Goal: Navigation & Orientation: Find specific page/section

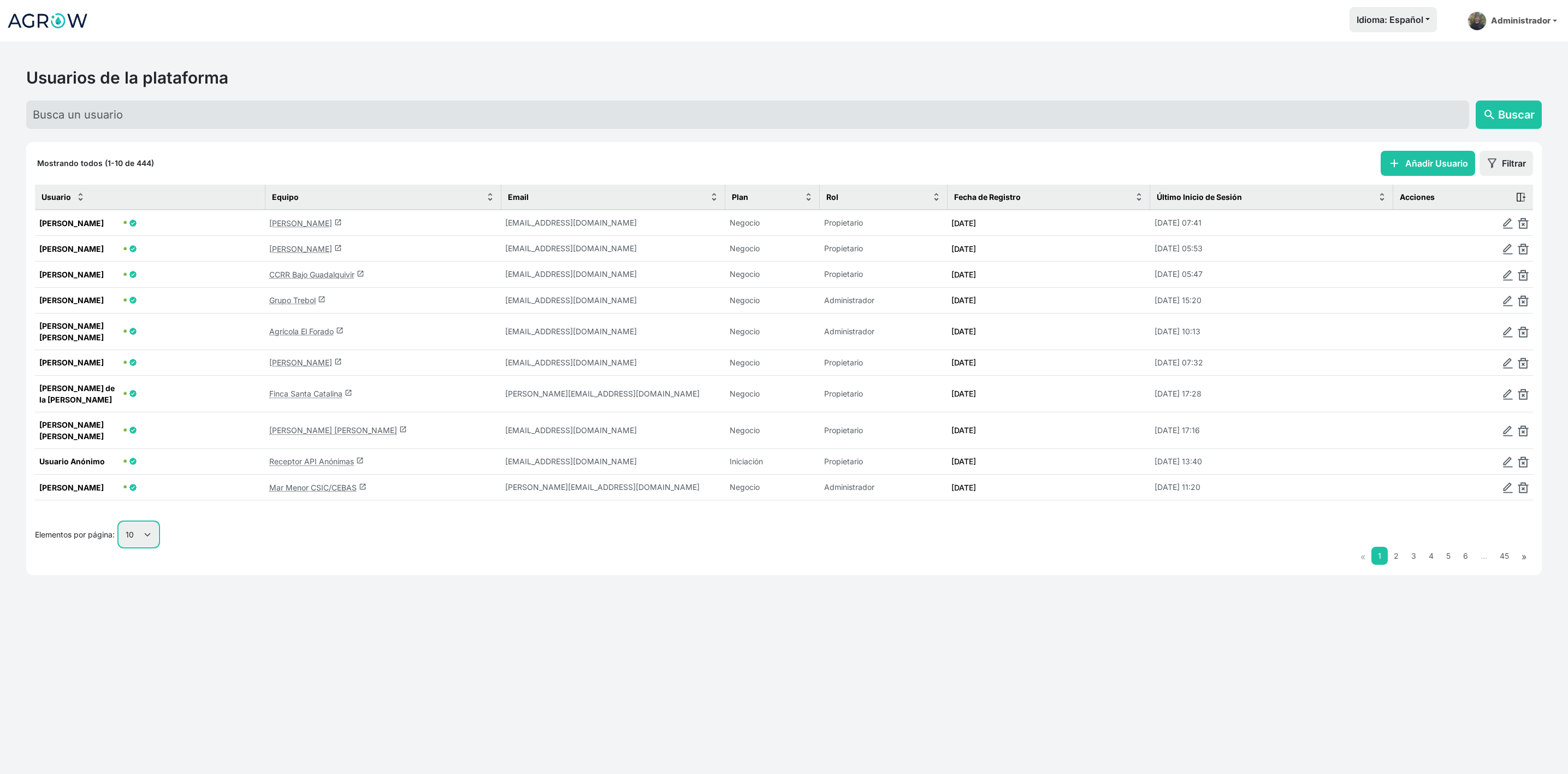
click at [140, 522] on select "10 25 50 100" at bounding box center [139, 534] width 39 height 25
select select "100"
click at [119, 547] on select "10 25 50 100" at bounding box center [139, 534] width 39 height 25
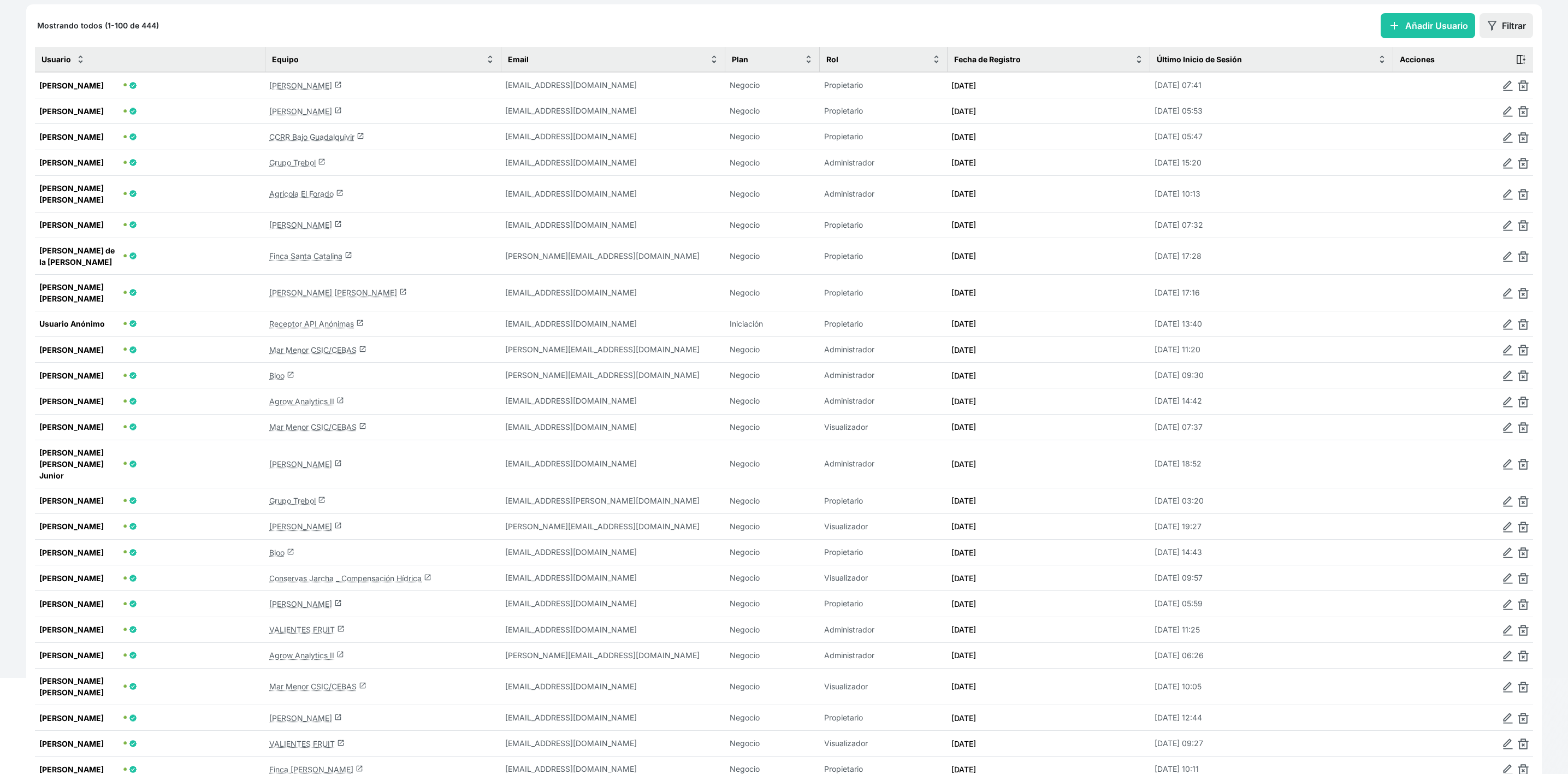
scroll to position [164, 0]
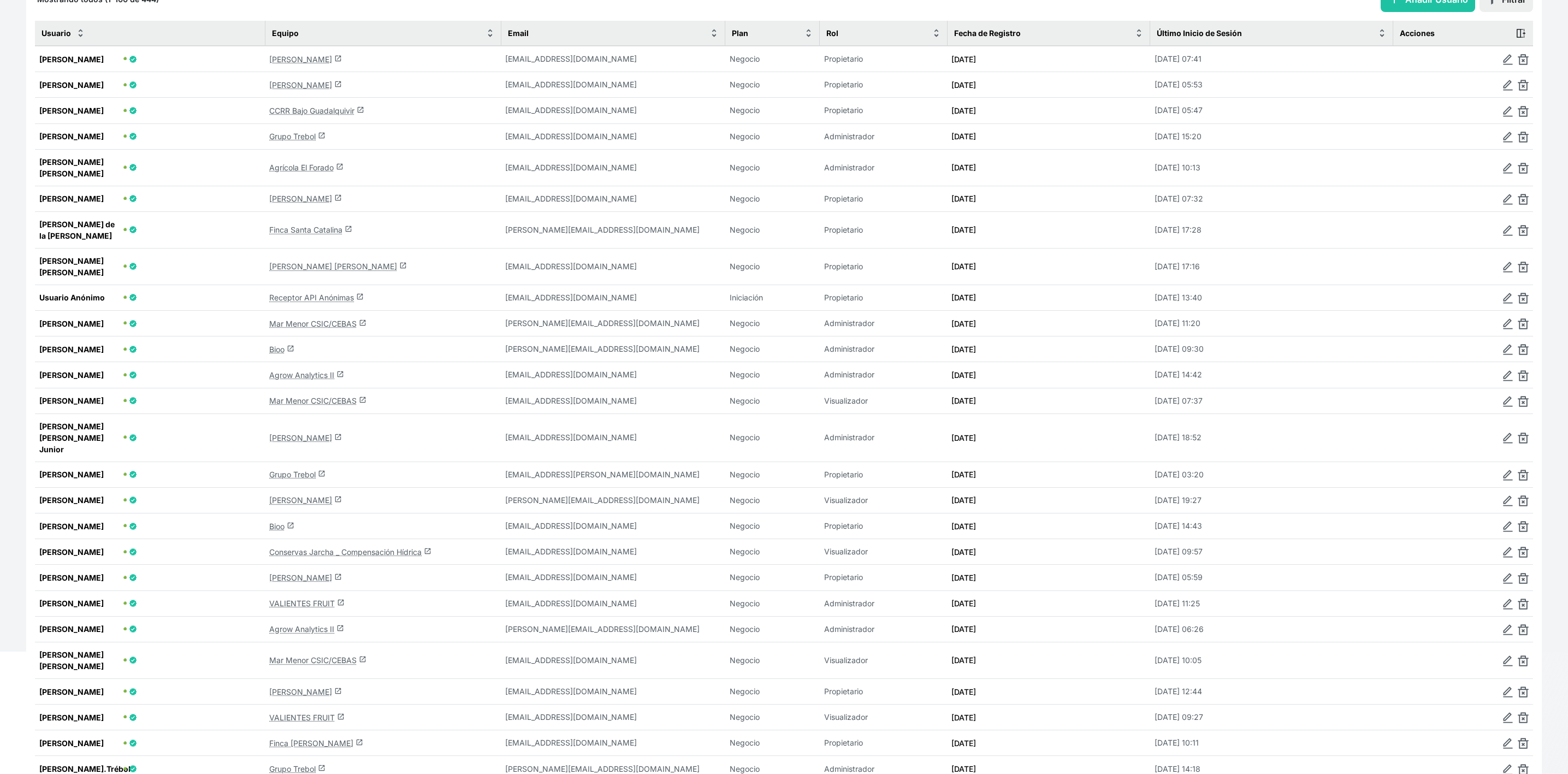
click at [272, 521] on link "Bioo launch" at bounding box center [281, 526] width 25 height 9
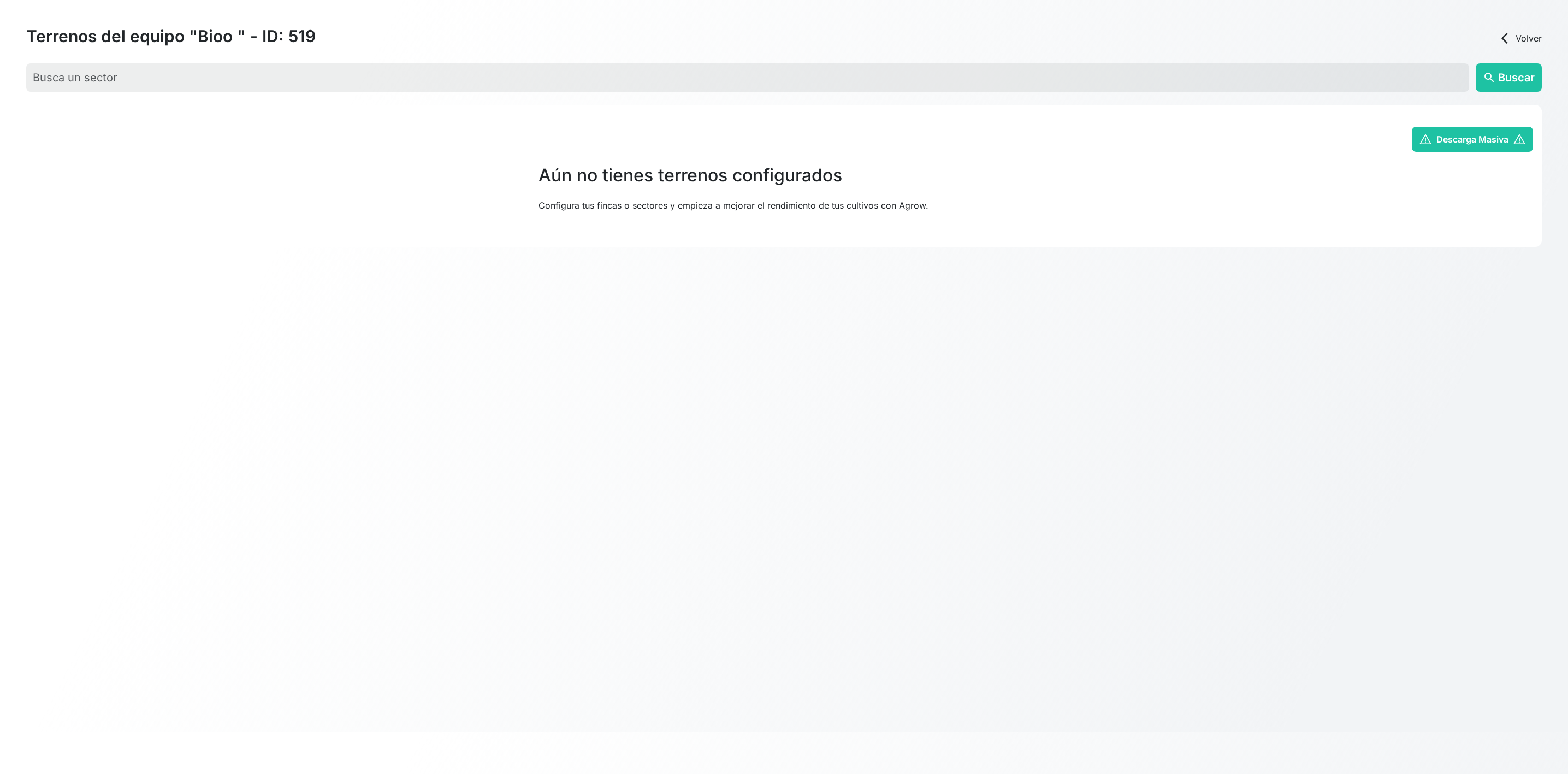
scroll to position [42, 0]
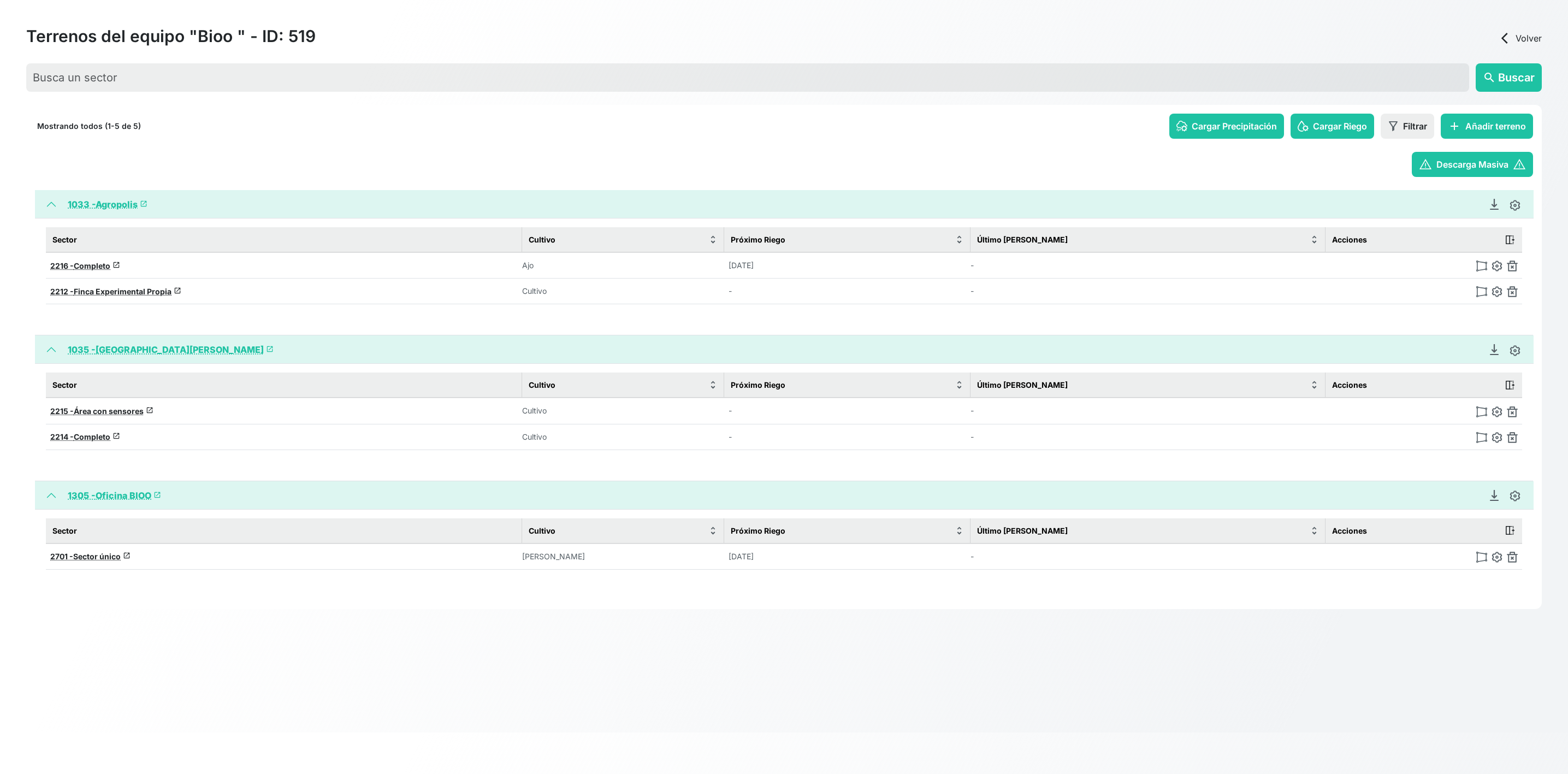
click at [110, 493] on link "1305 - Oficina BIOO launch" at bounding box center [114, 495] width 93 height 11
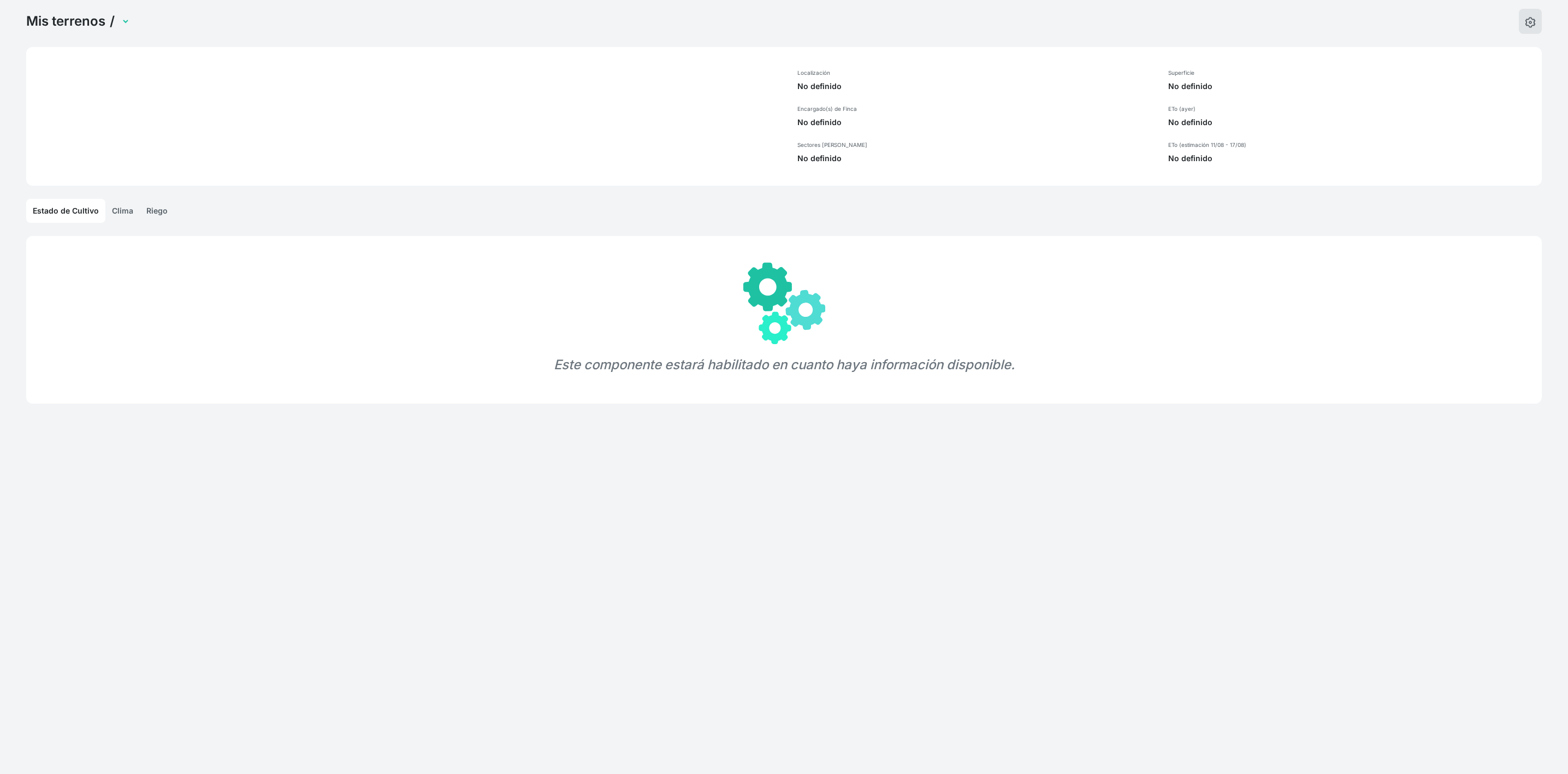
select select "1305"
click at [125, 214] on link "Clima" at bounding box center [122, 215] width 34 height 24
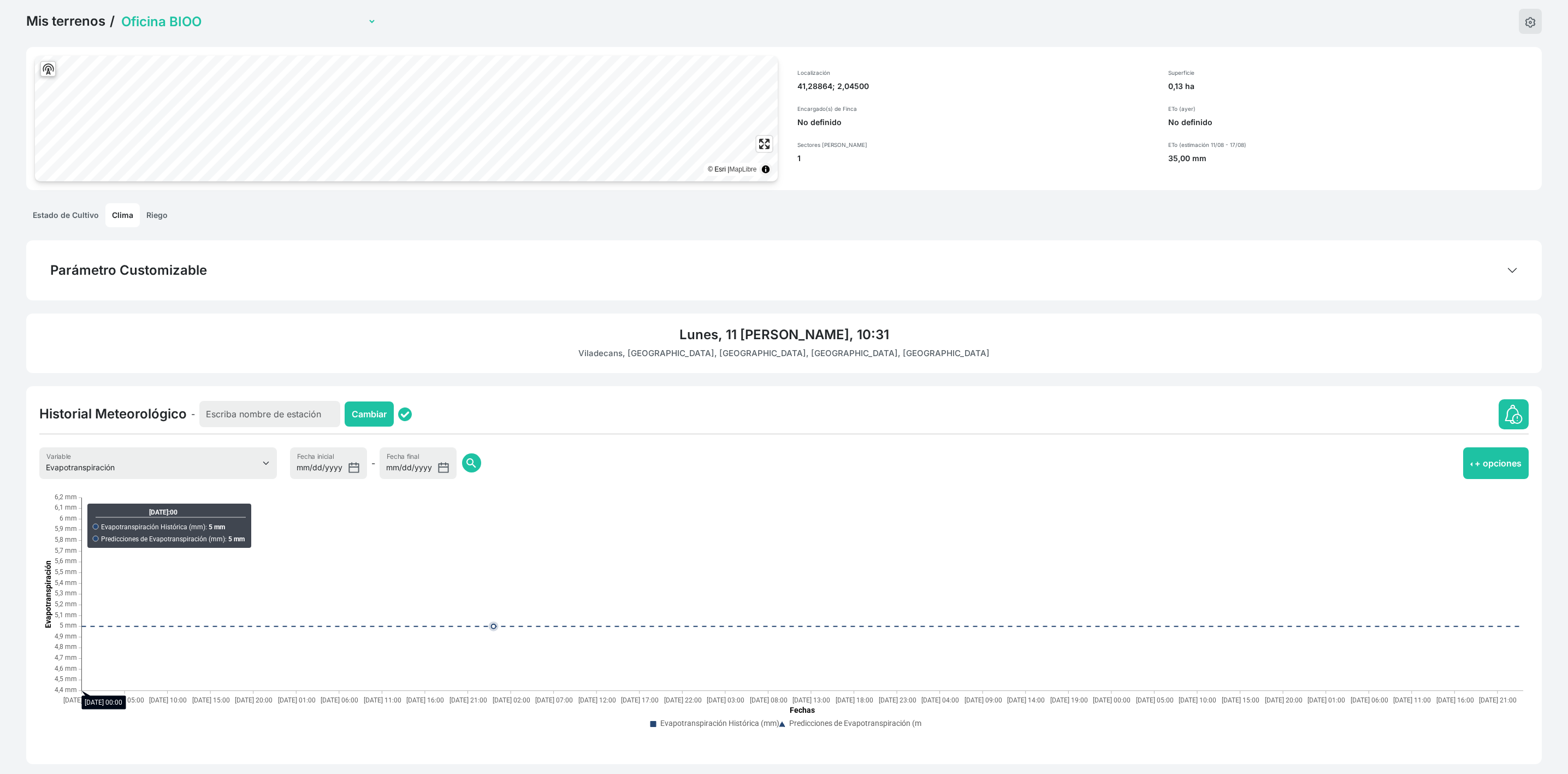
click at [149, 211] on link "Riego" at bounding box center [156, 215] width 34 height 24
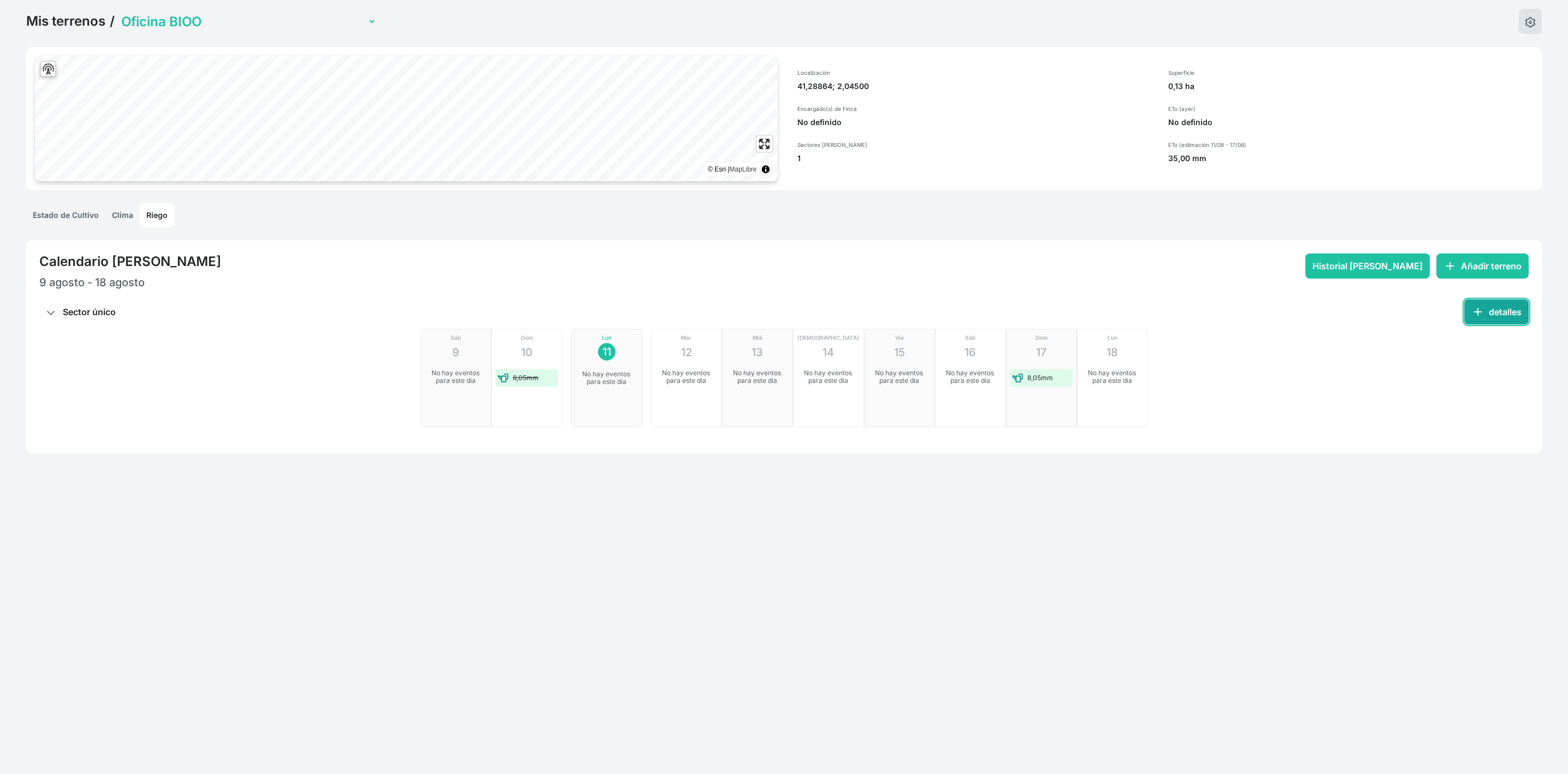
click at [1503, 317] on button "add detalles" at bounding box center [1497, 311] width 65 height 25
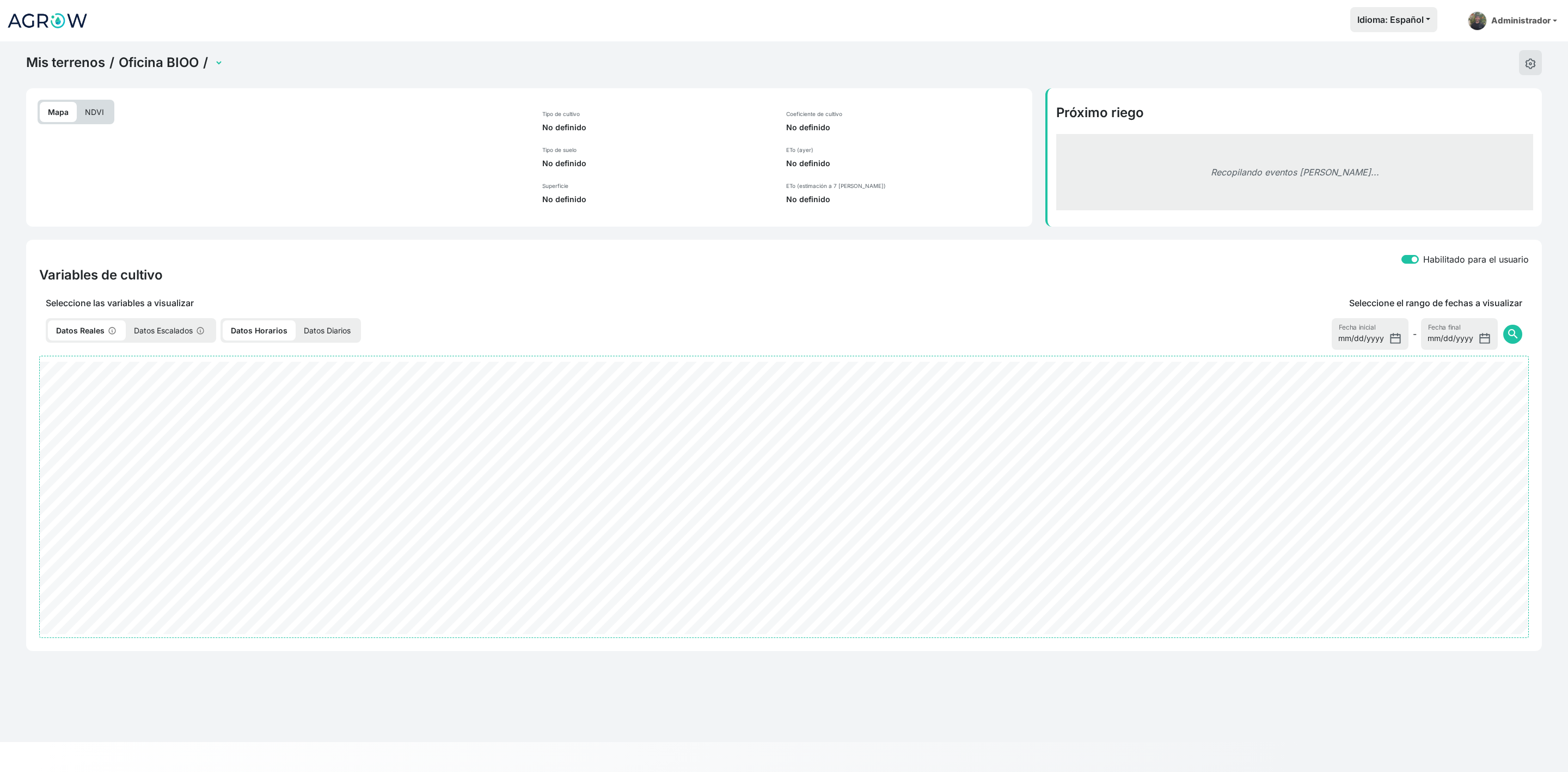
select select "2701"
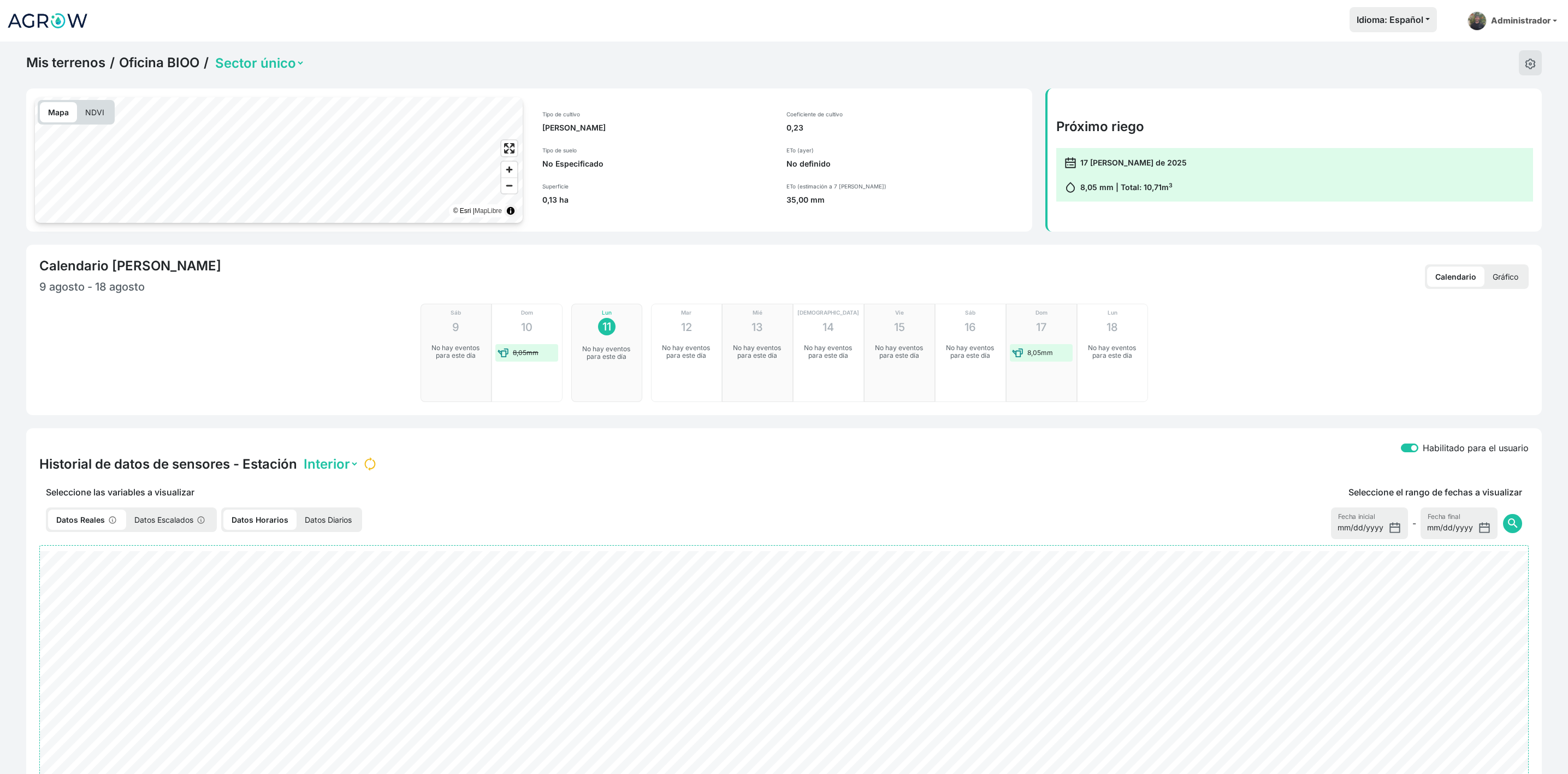
click at [1508, 270] on p "Gráfico" at bounding box center [1505, 277] width 42 height 20
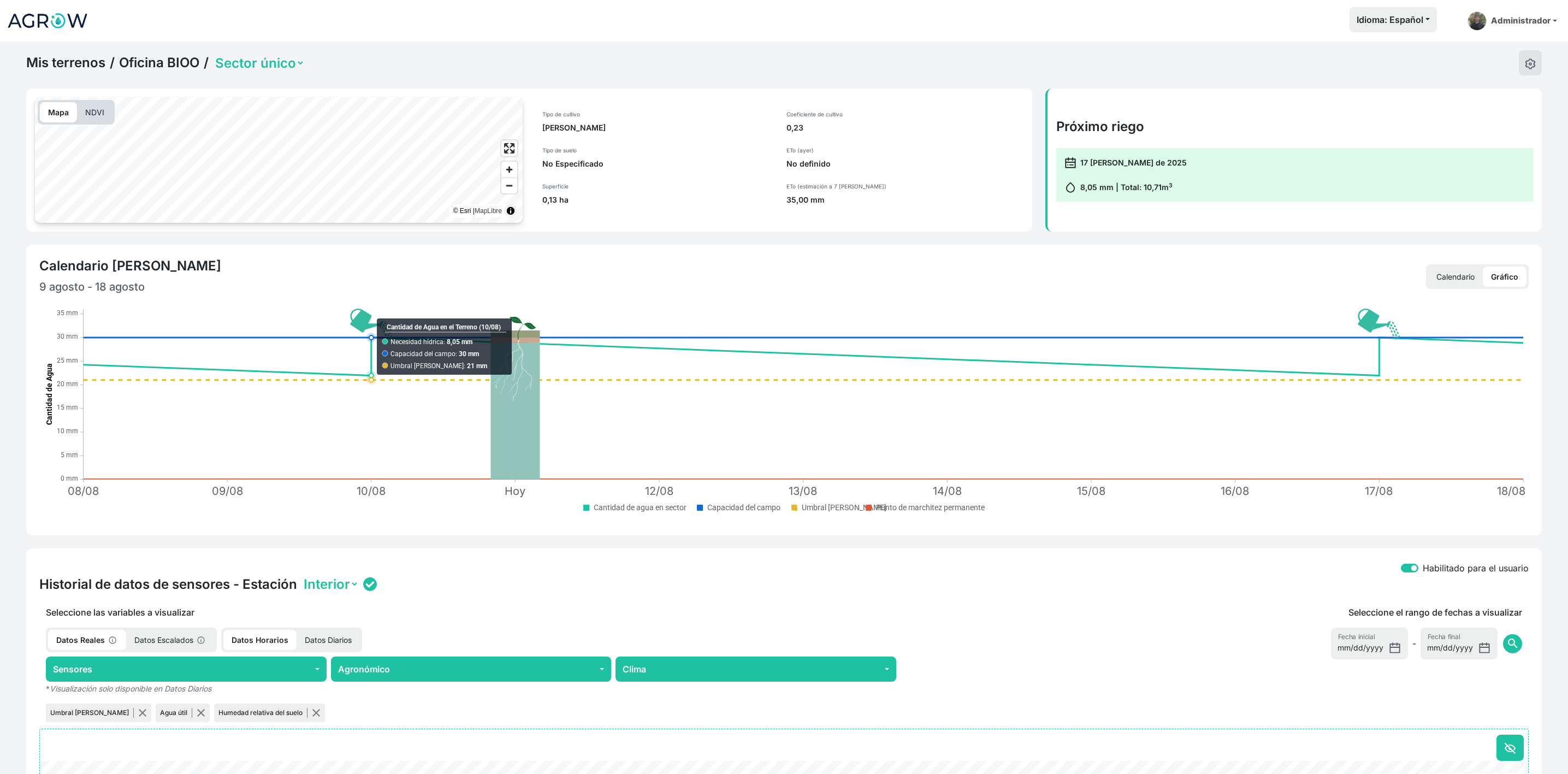
click at [270, 60] on select "Sector único" at bounding box center [258, 63] width 92 height 17
click at [208, 31] on div "Idioma: Español Español English Português Administrador Preferencias Usuarios d…" at bounding box center [829, 21] width 1464 height 28
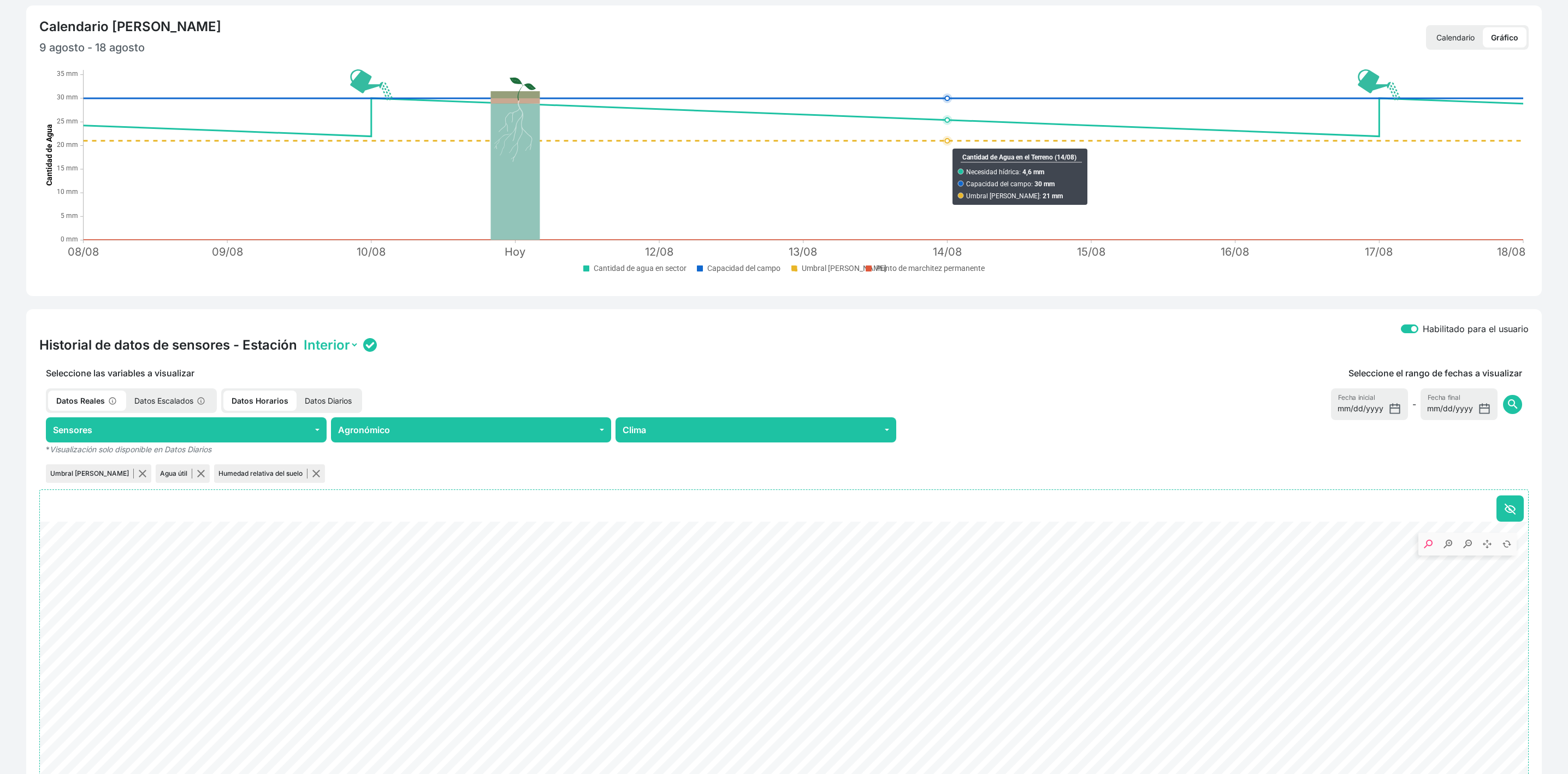
scroll to position [246, 0]
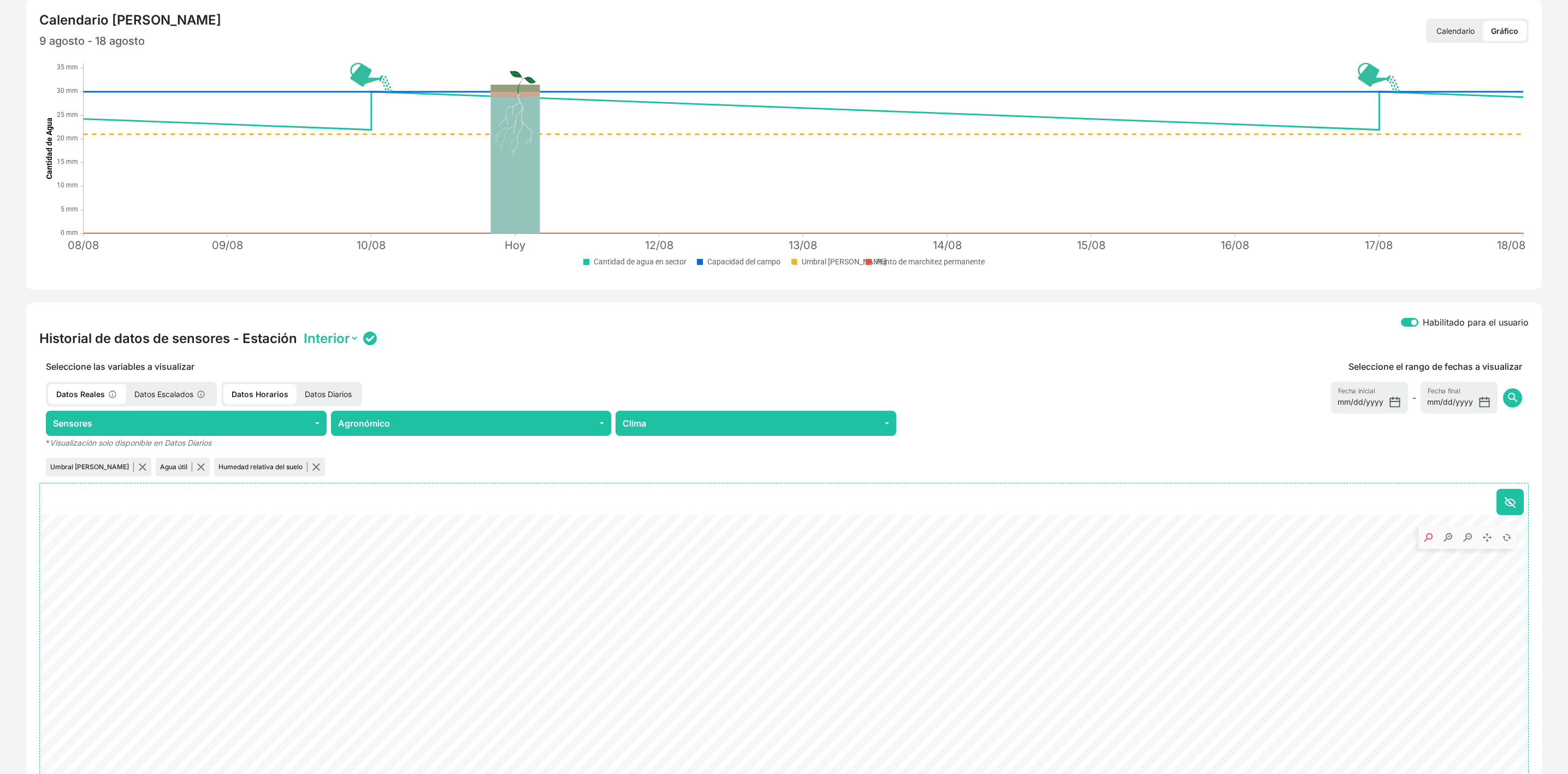
drag, startPoint x: 1508, startPoint y: 536, endPoint x: 1528, endPoint y: 677, distance: 142.4
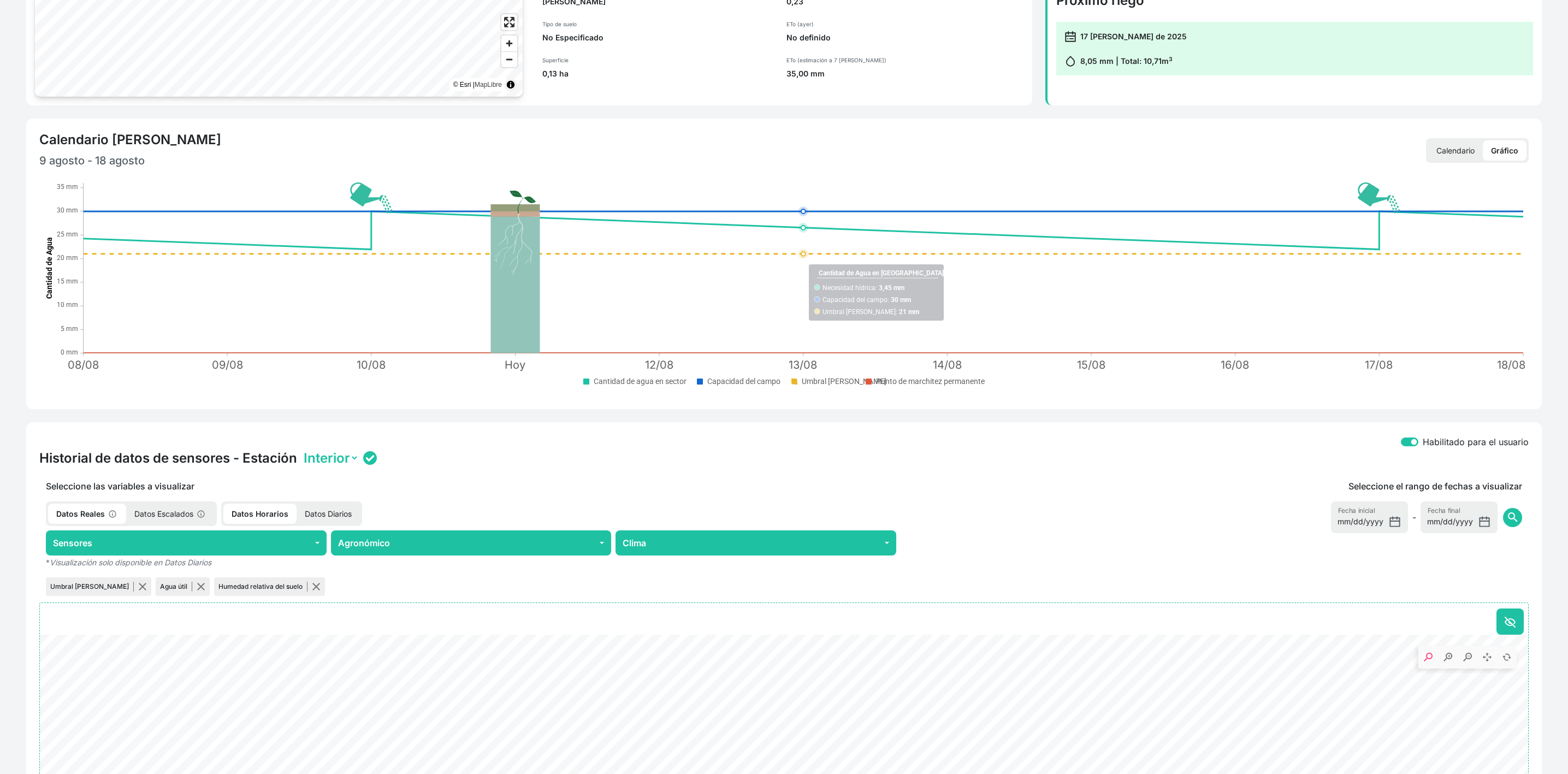
scroll to position [0, 0]
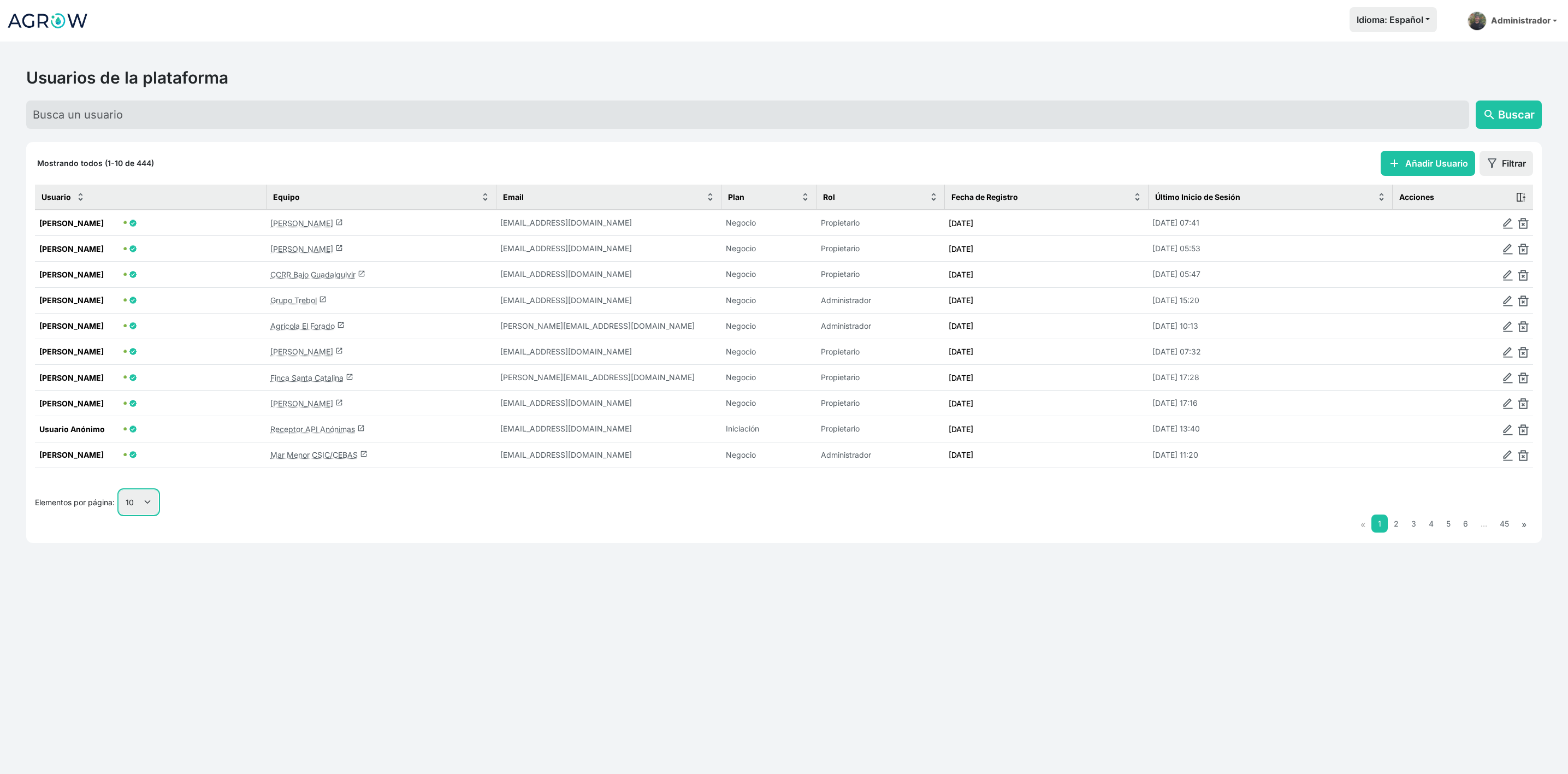
drag, startPoint x: 144, startPoint y: 500, endPoint x: 140, endPoint y: 511, distance: 11.7
click at [144, 499] on select "10 25 50 100" at bounding box center [139, 502] width 39 height 25
select select "50"
click at [119, 515] on select "10 25 50 100" at bounding box center [139, 502] width 39 height 25
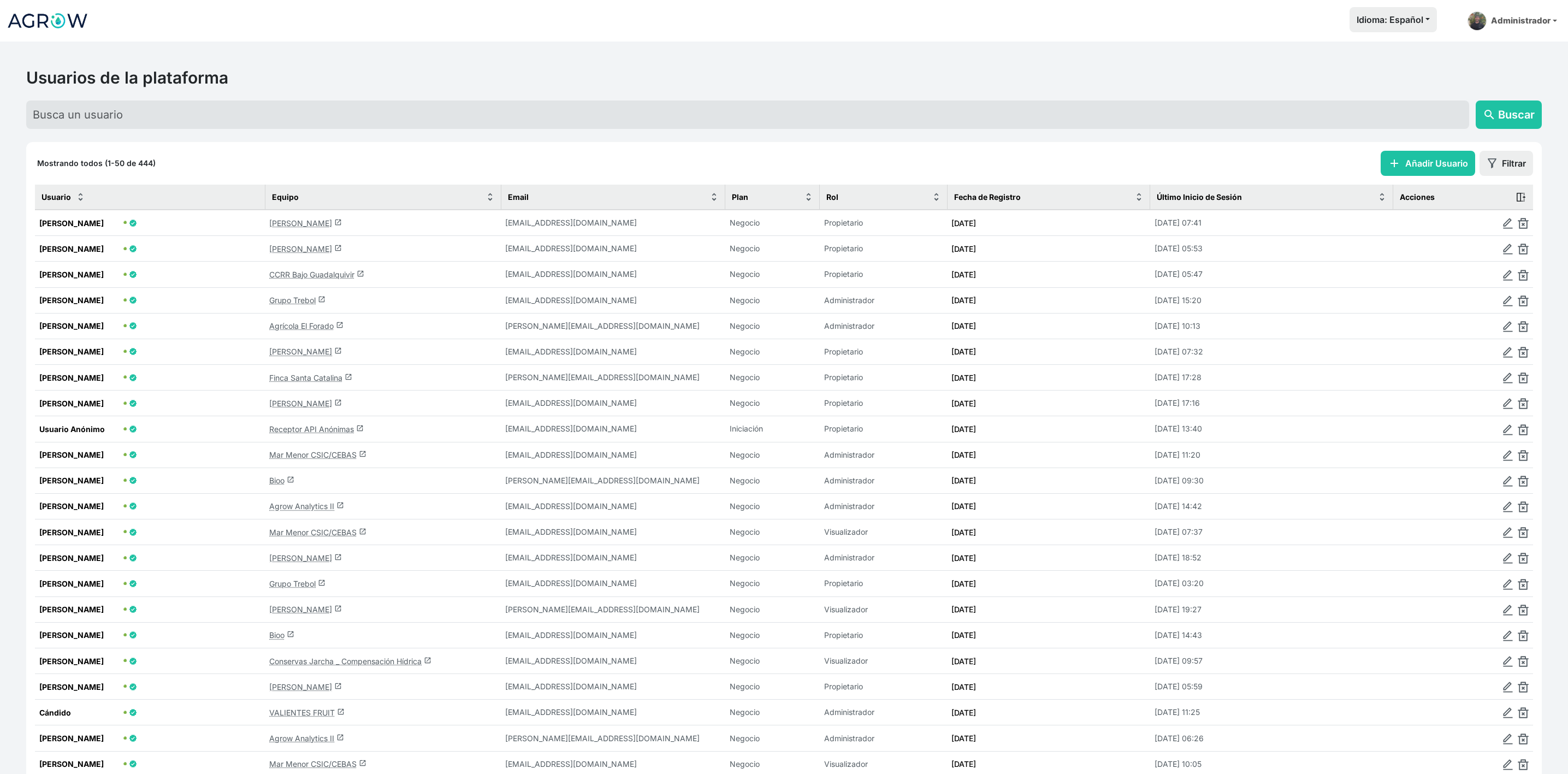
scroll to position [82, 0]
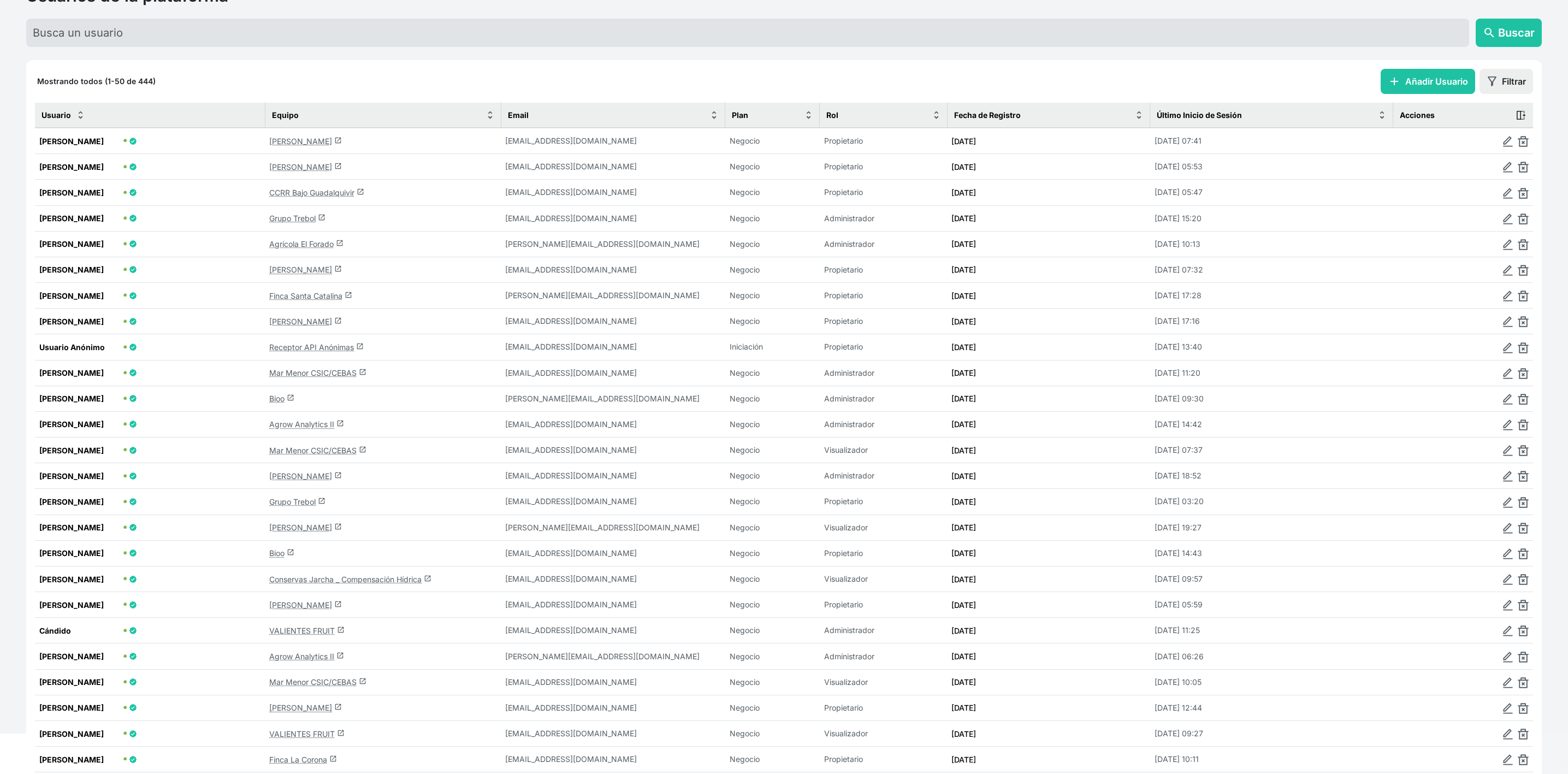
click at [269, 395] on td "Bioo launch" at bounding box center [382, 399] width 236 height 26
click at [278, 395] on link "Bioo launch" at bounding box center [281, 398] width 25 height 9
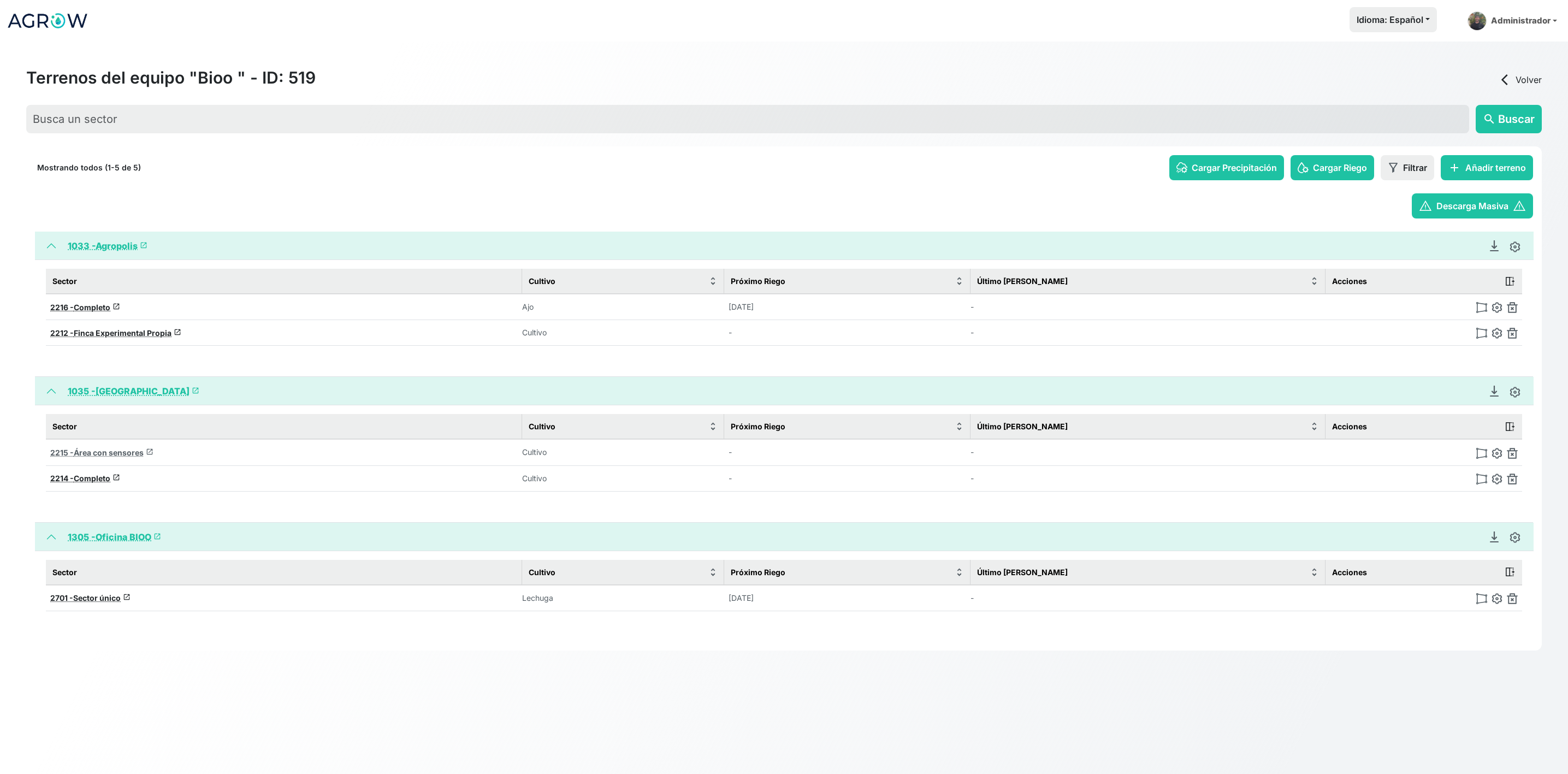
click at [110, 453] on span "Área con sensores" at bounding box center [109, 453] width 70 height 9
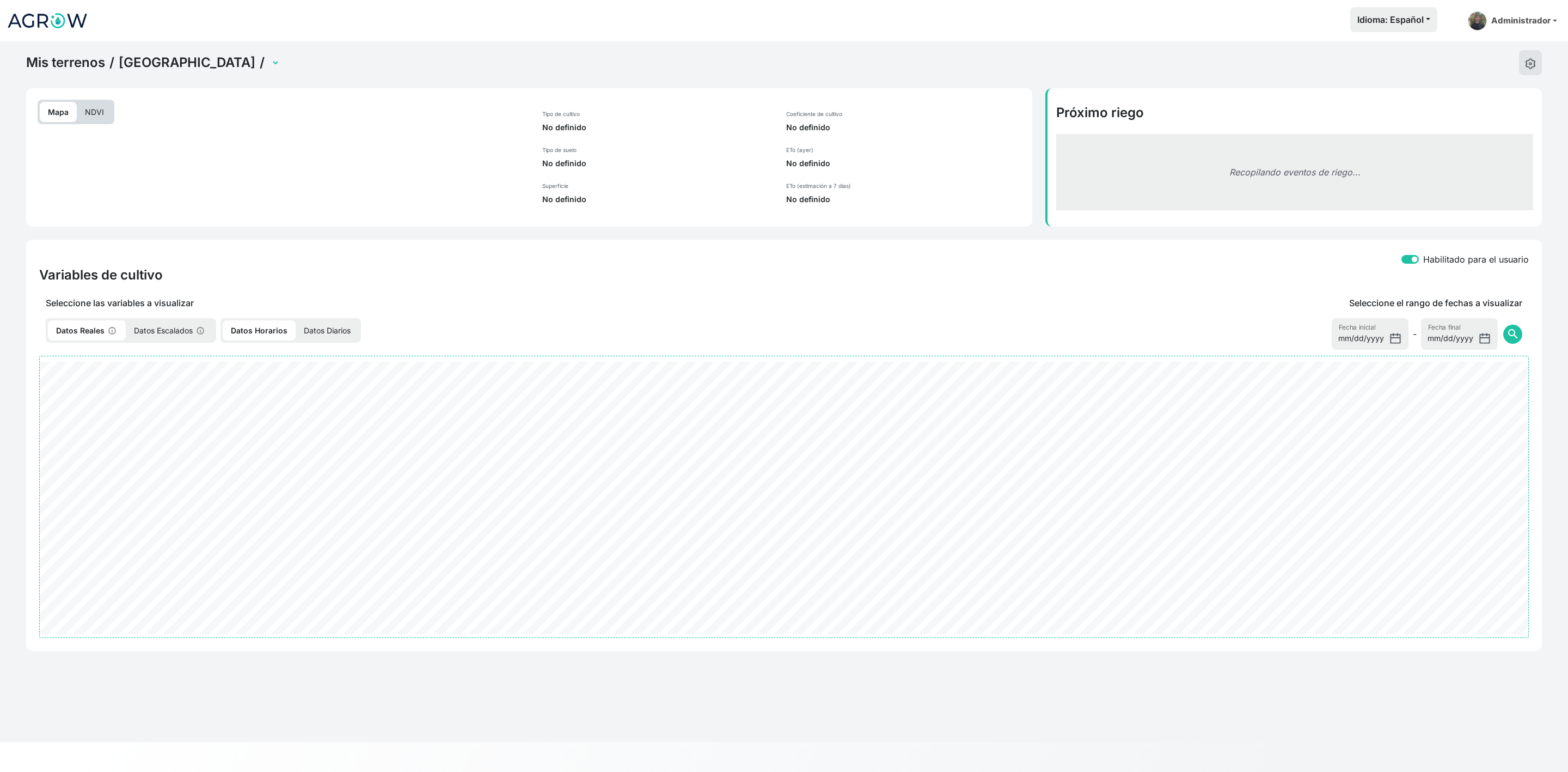
select select "2215"
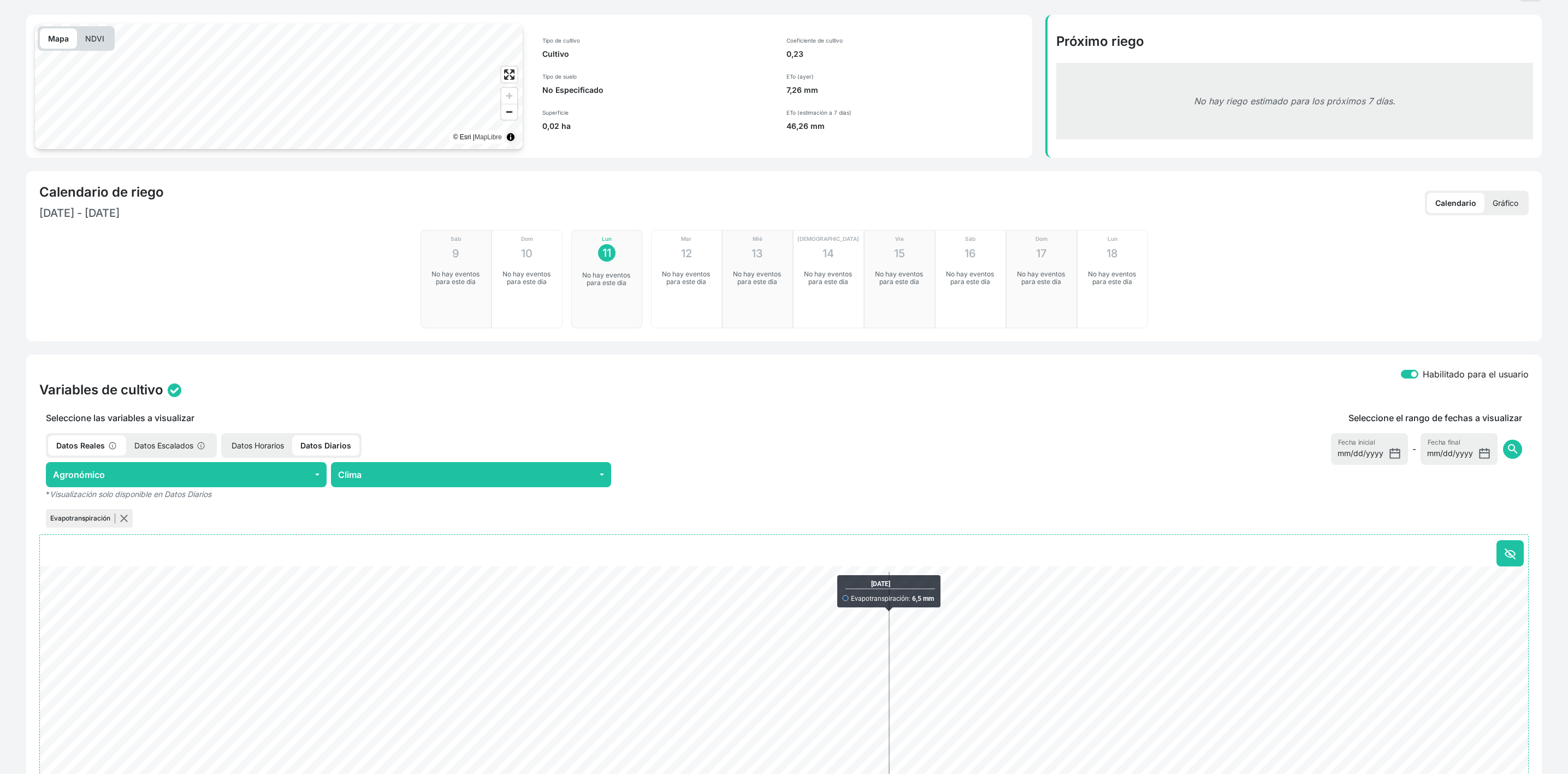
scroll to position [210, 0]
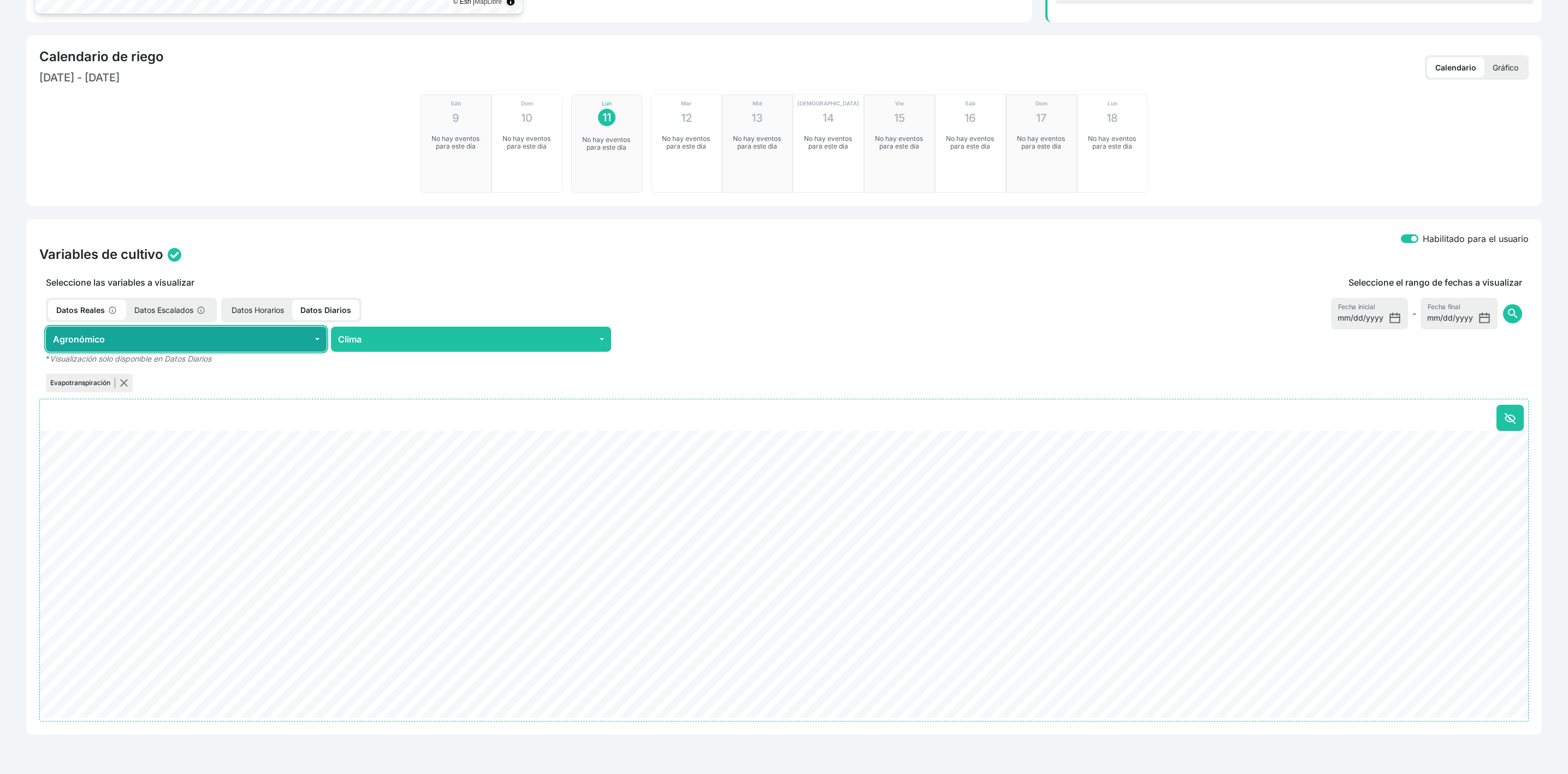
click at [291, 340] on button "Agronómico" at bounding box center [186, 339] width 280 height 25
click at [248, 308] on p "Datos Horarios" at bounding box center [257, 310] width 68 height 20
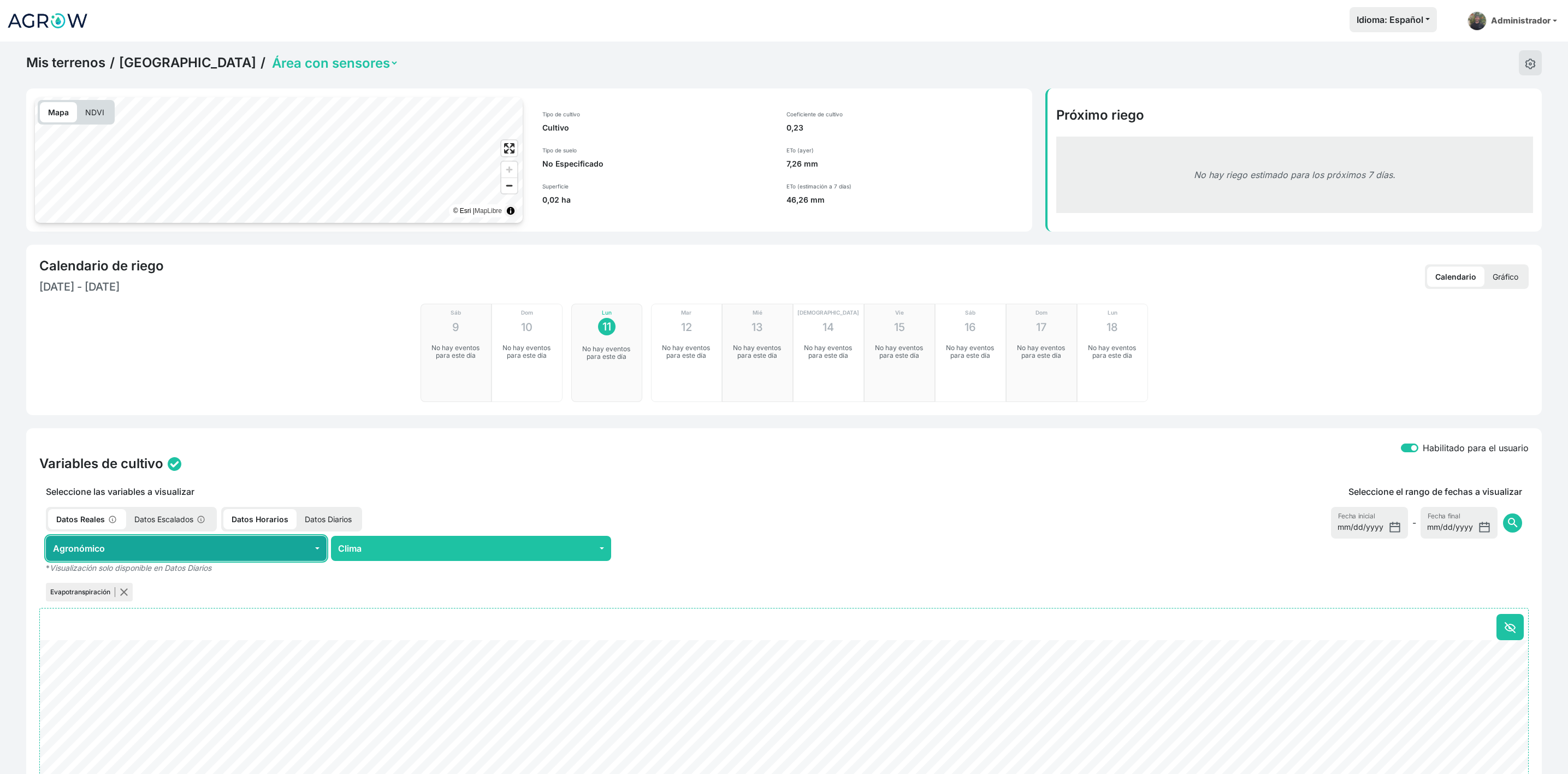
click at [312, 544] on button "Agronómico" at bounding box center [186, 548] width 280 height 25
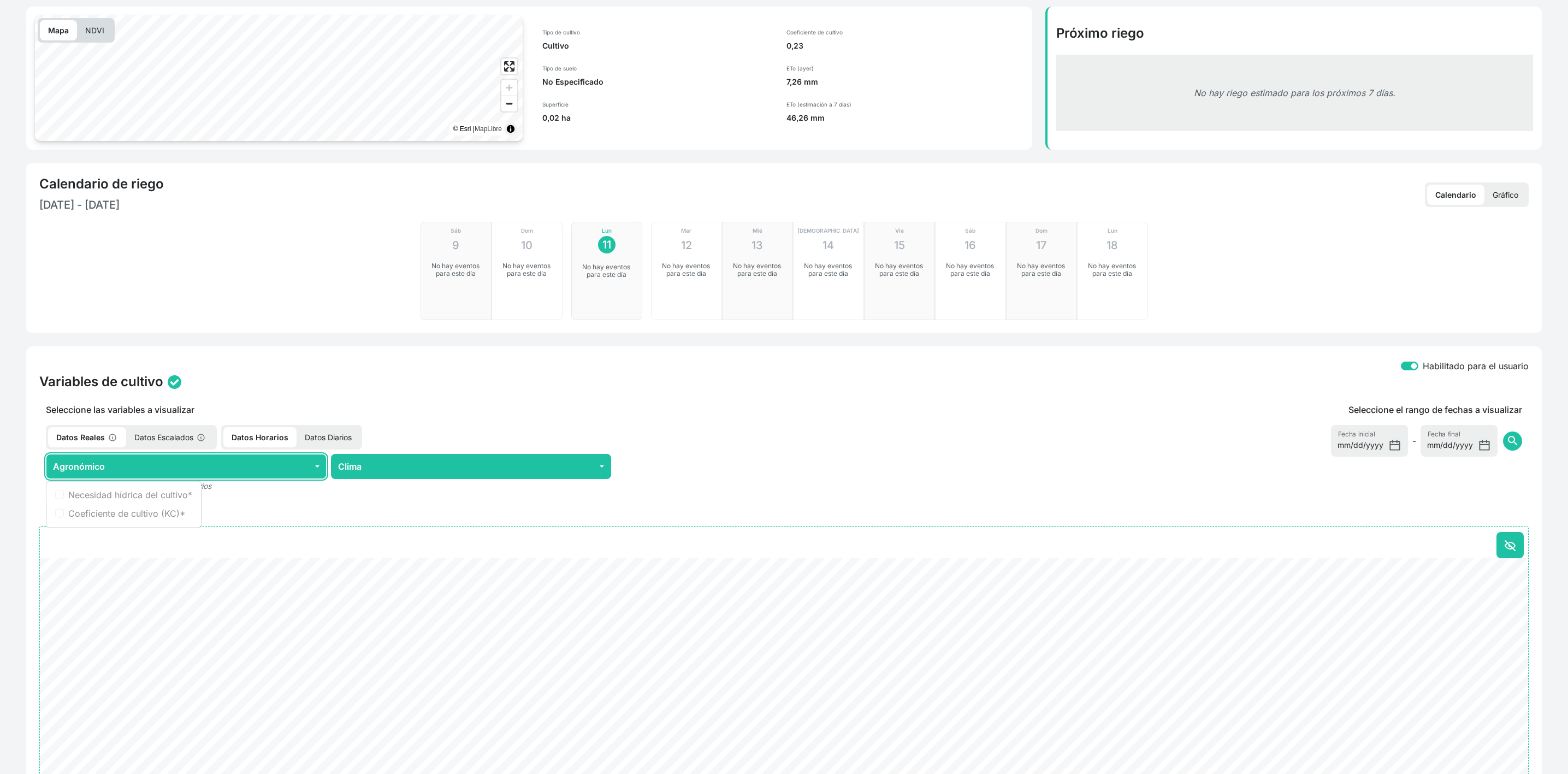
scroll to position [210, 0]
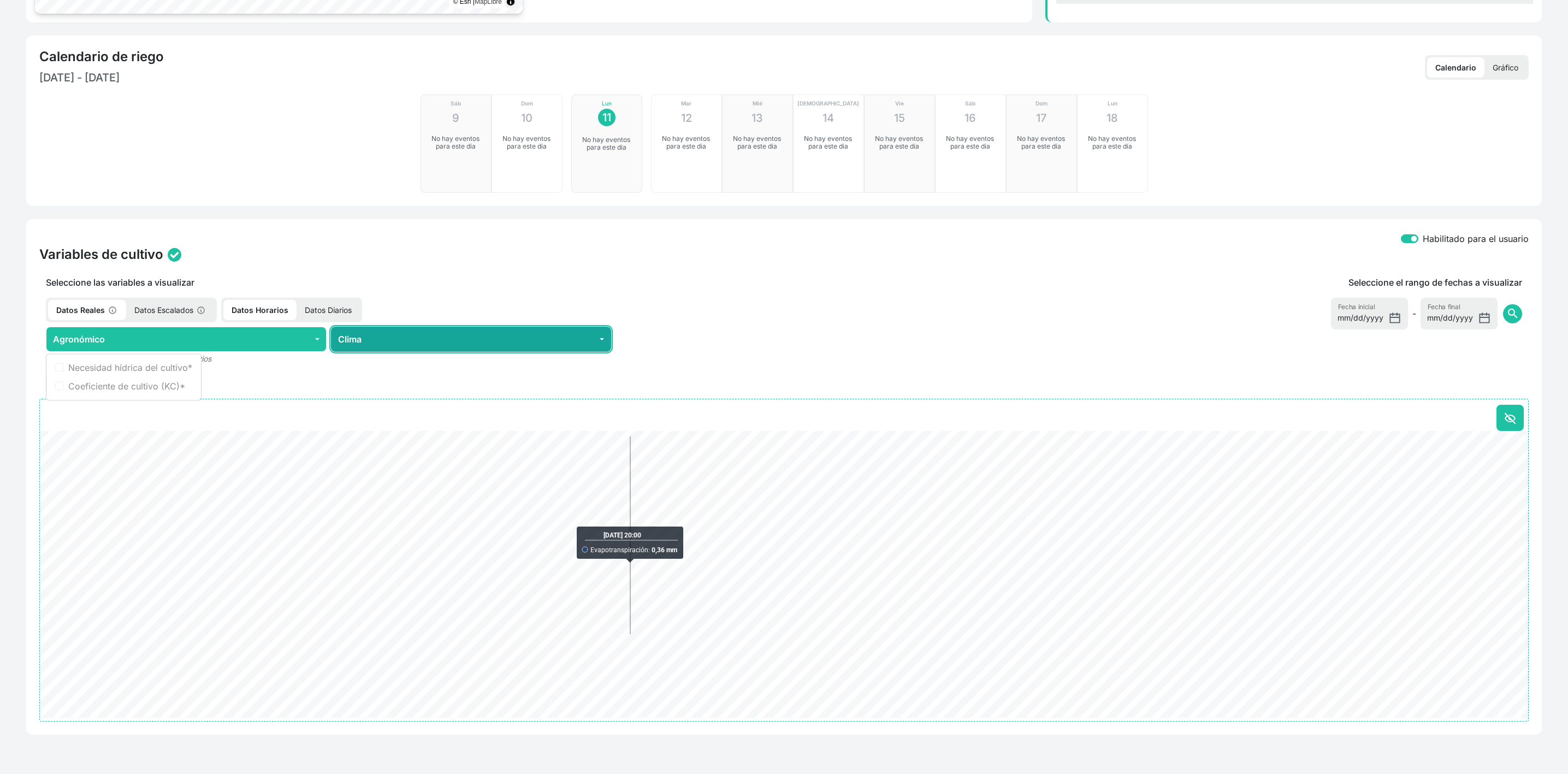
click at [448, 339] on button "Clima" at bounding box center [471, 339] width 280 height 25
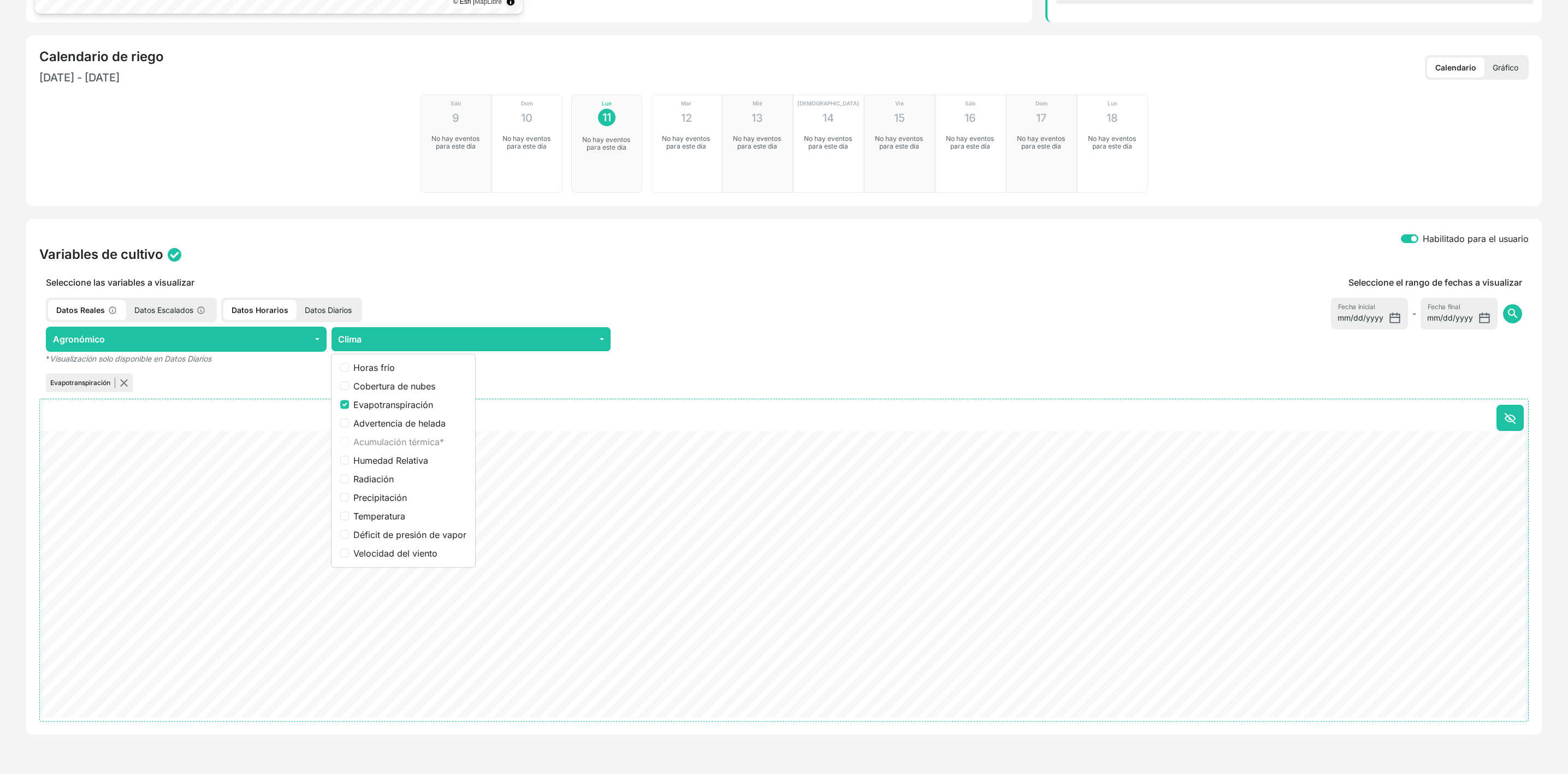
click at [559, 298] on div "Datos Reales Datos Escalados Datos Horarios Datos Diarios" at bounding box center [470, 310] width 864 height 25
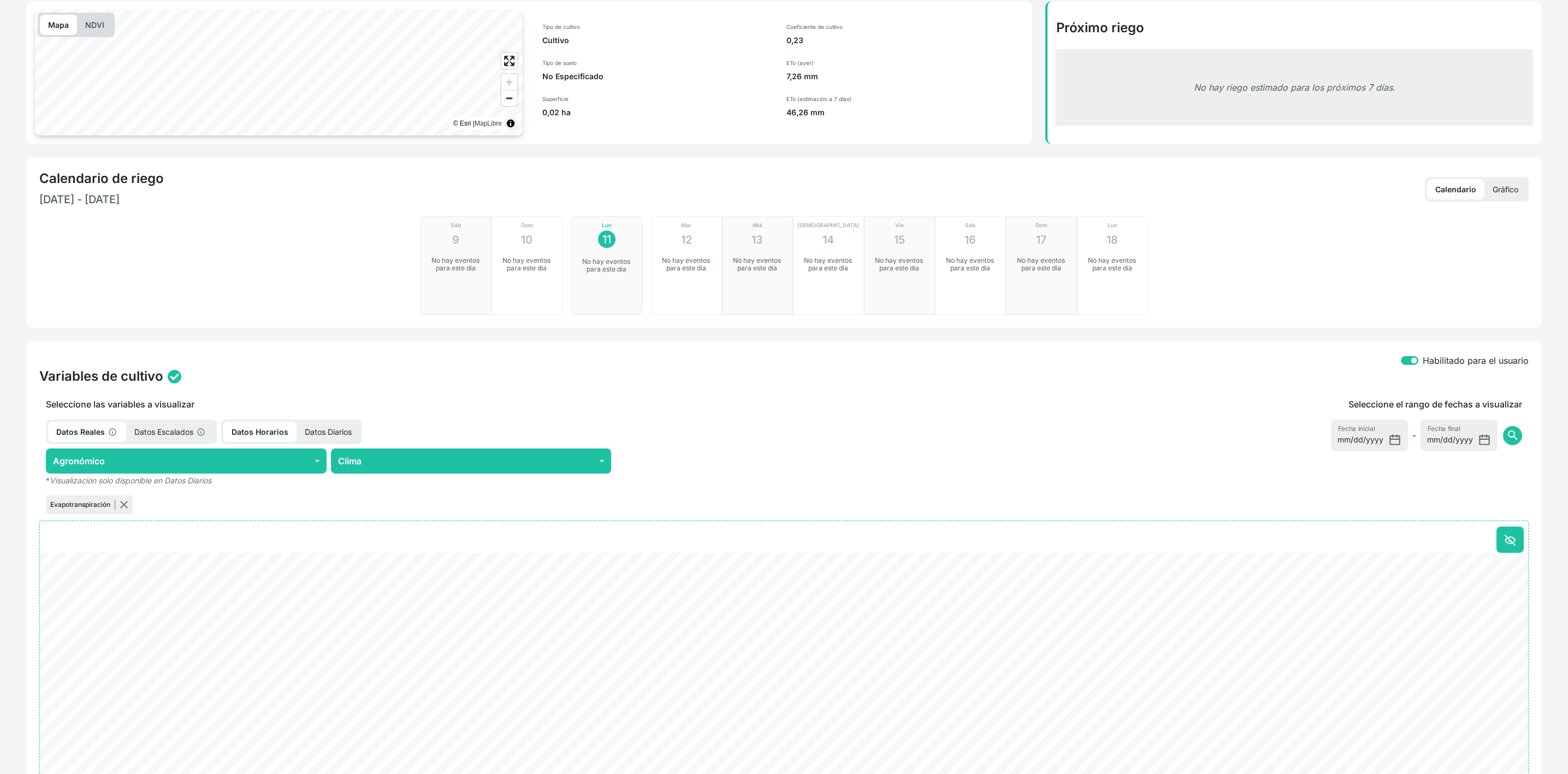
scroll to position [0, 0]
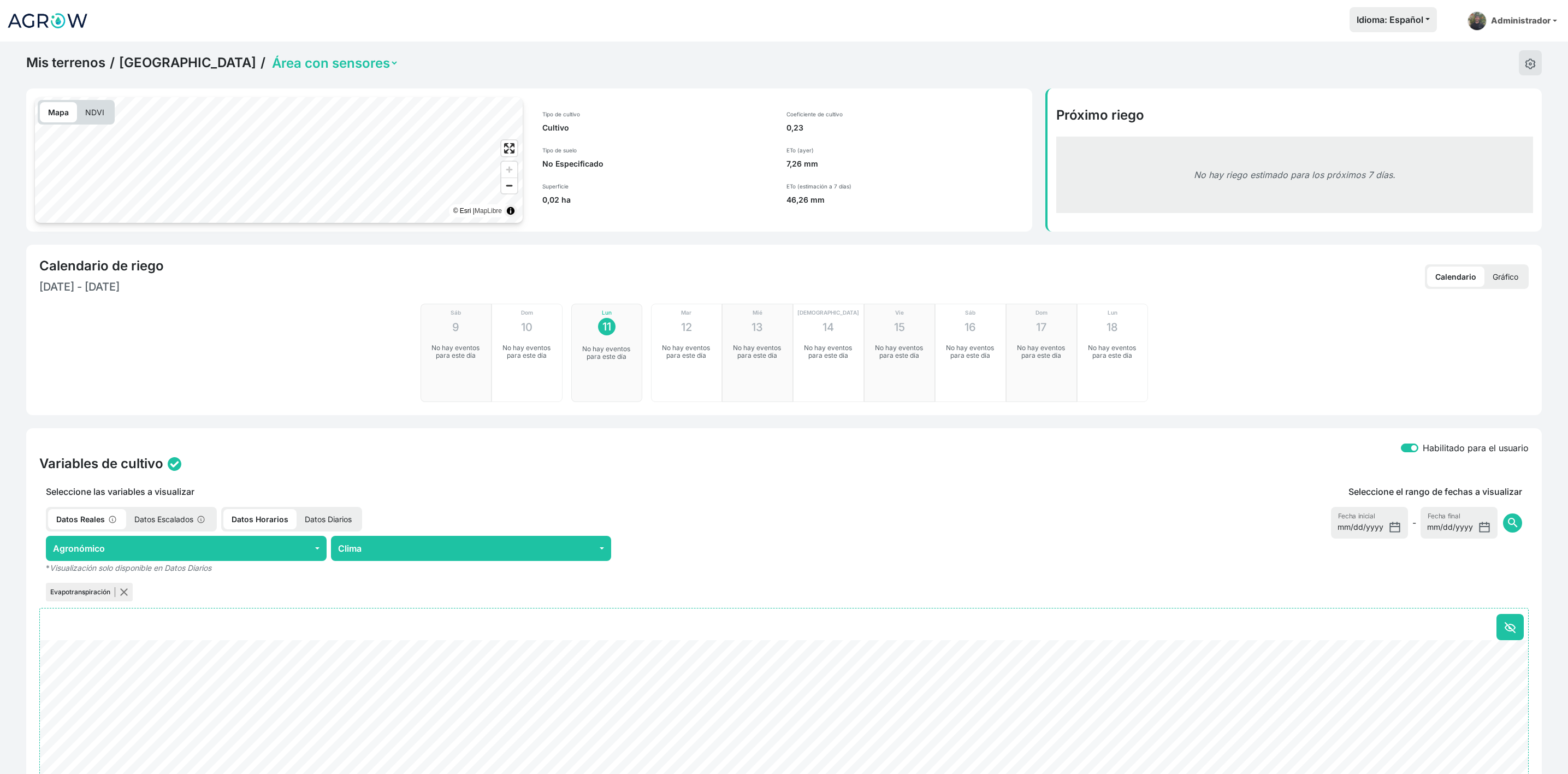
click at [193, 59] on link "[GEOGRAPHIC_DATA][PERSON_NAME]" at bounding box center [188, 63] width 137 height 17
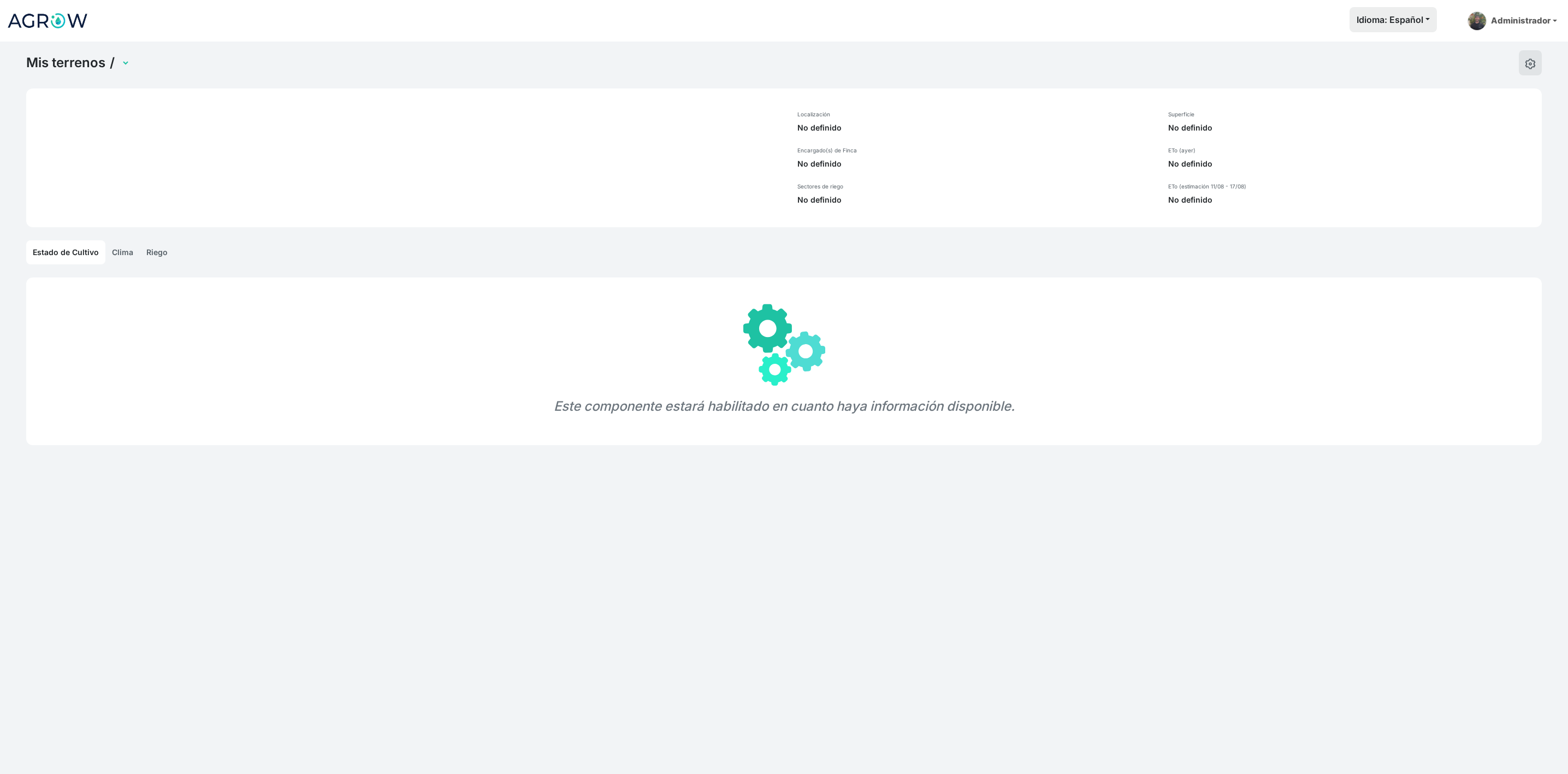
select select "1035"
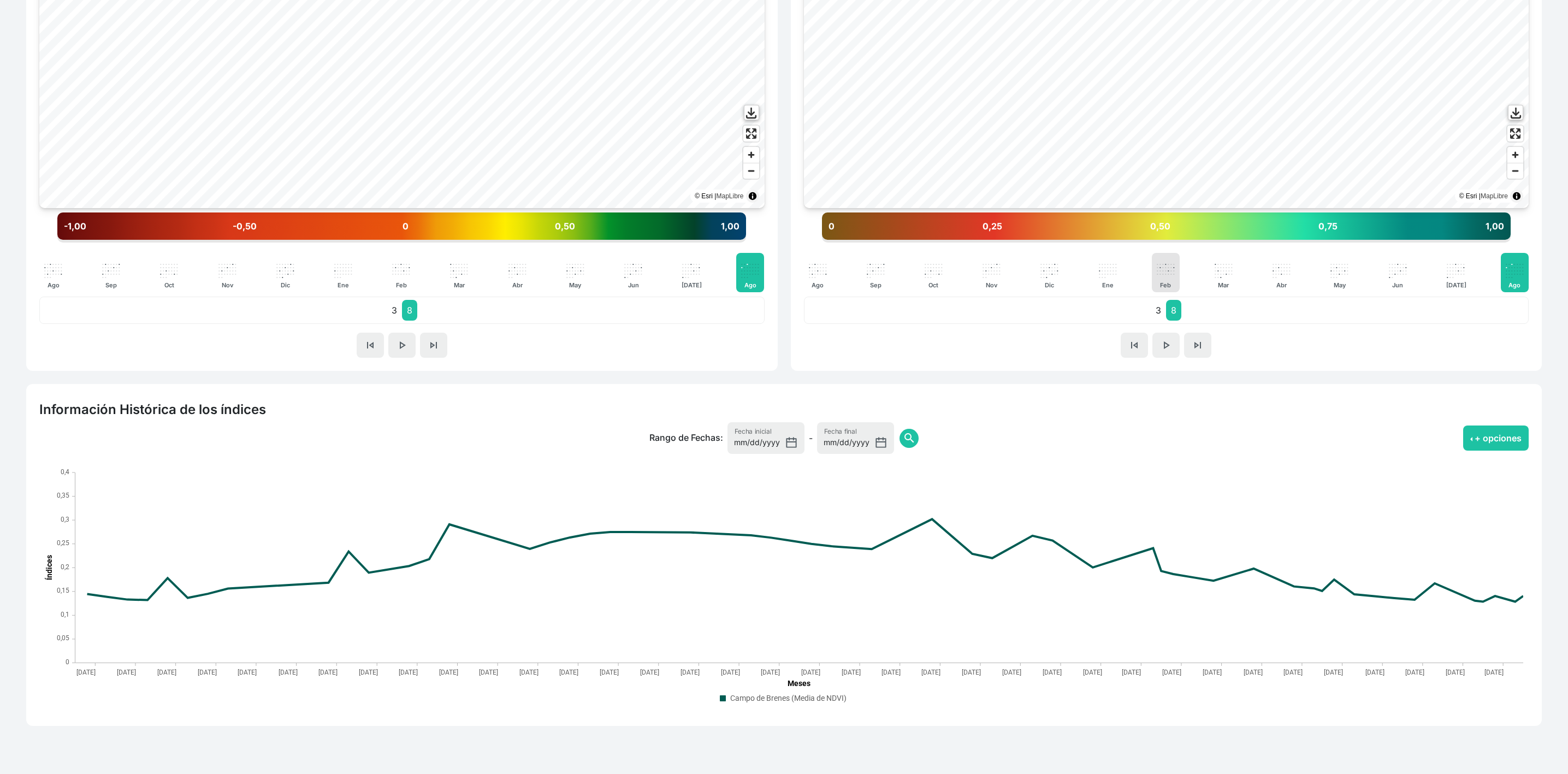
scroll to position [17, 0]
